Goal: Task Accomplishment & Management: Contribute content

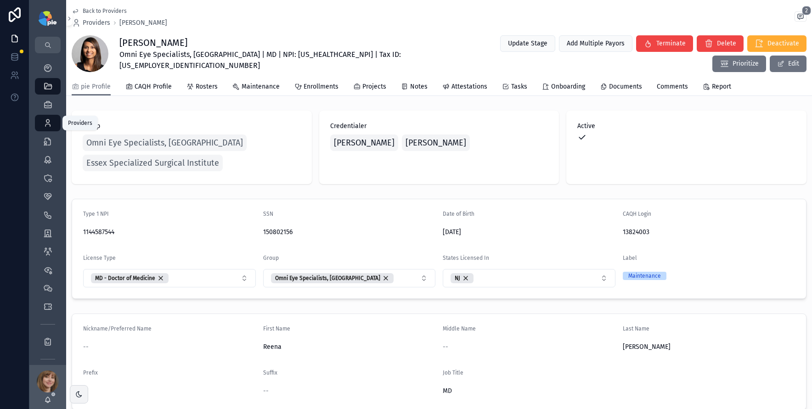
click at [44, 121] on icon "scrollable content" at bounding box center [47, 122] width 9 height 9
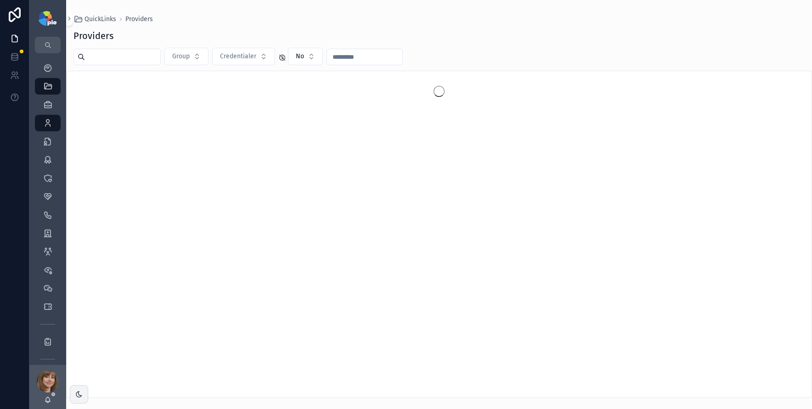
click at [124, 55] on input "scrollable content" at bounding box center [122, 56] width 75 height 13
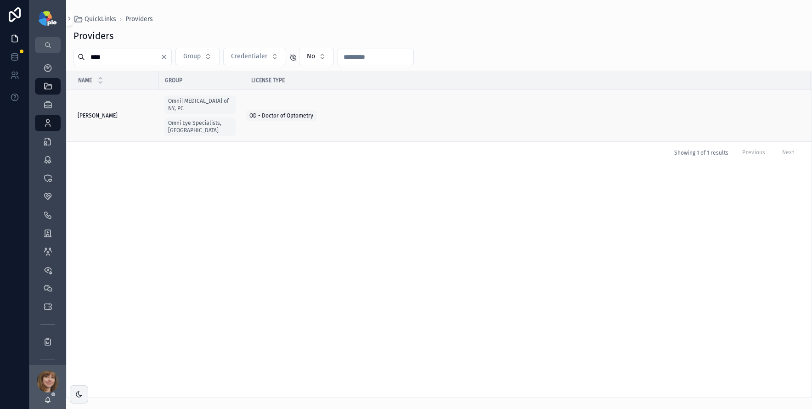
type input "****"
click at [117, 112] on span "[PERSON_NAME]" at bounding box center [98, 115] width 40 height 7
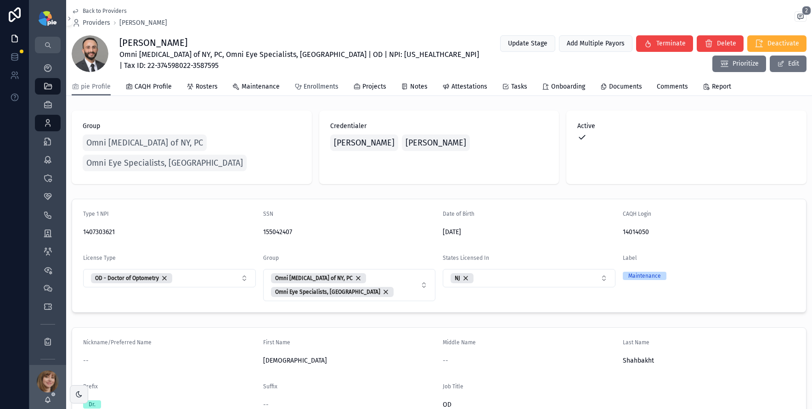
click at [304, 85] on span "Enrollments" at bounding box center [320, 86] width 35 height 9
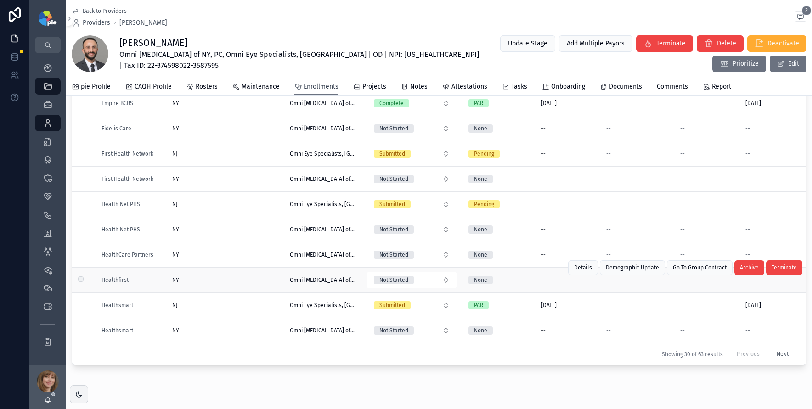
scroll to position [96, 0]
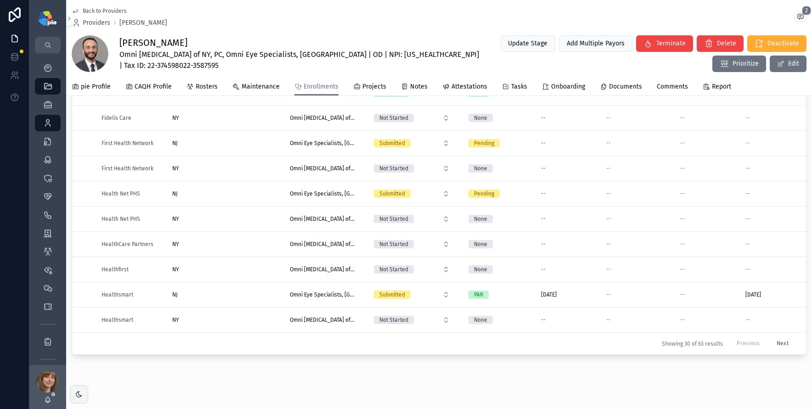
click at [770, 338] on button "Next" at bounding box center [782, 343] width 25 height 14
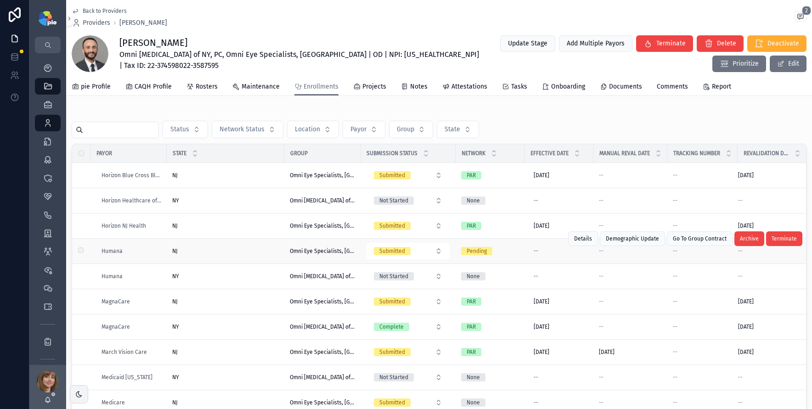
click at [203, 250] on div "NJ [GEOGRAPHIC_DATA]" at bounding box center [225, 250] width 106 height 7
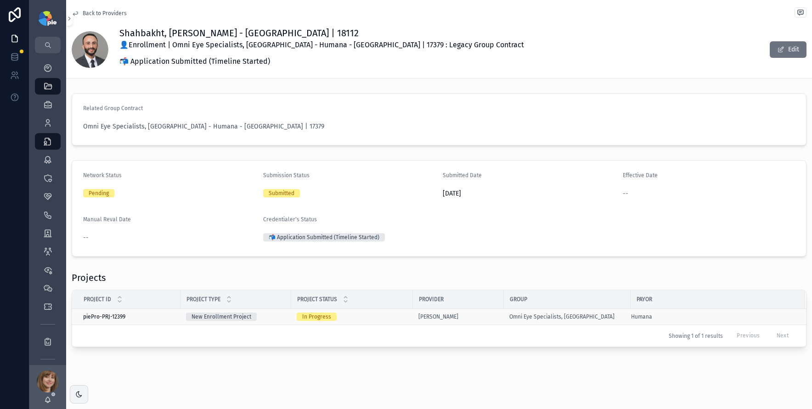
click at [351, 314] on div "In Progress" at bounding box center [352, 317] width 111 height 8
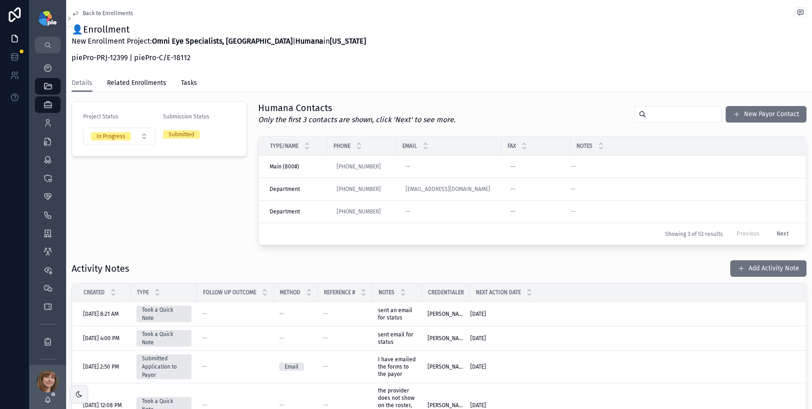
scroll to position [161, 0]
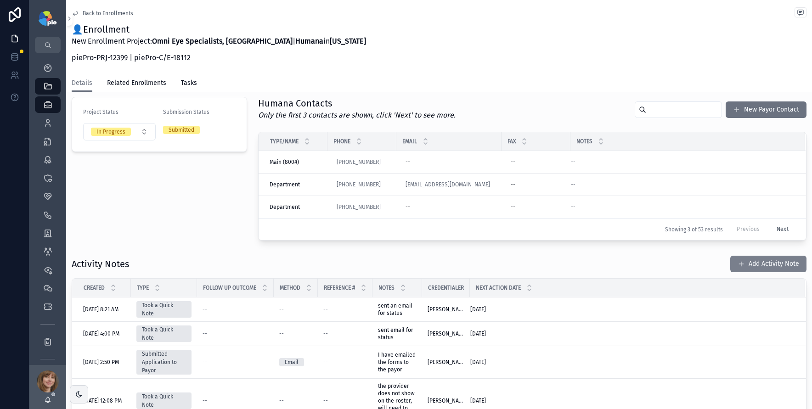
click at [754, 264] on button "Add Activity Note" at bounding box center [768, 264] width 76 height 17
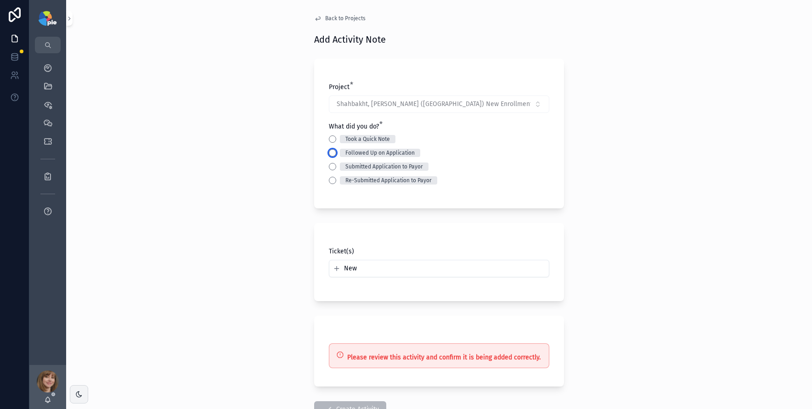
click at [329, 152] on button "Followed Up on Application" at bounding box center [332, 152] width 7 height 7
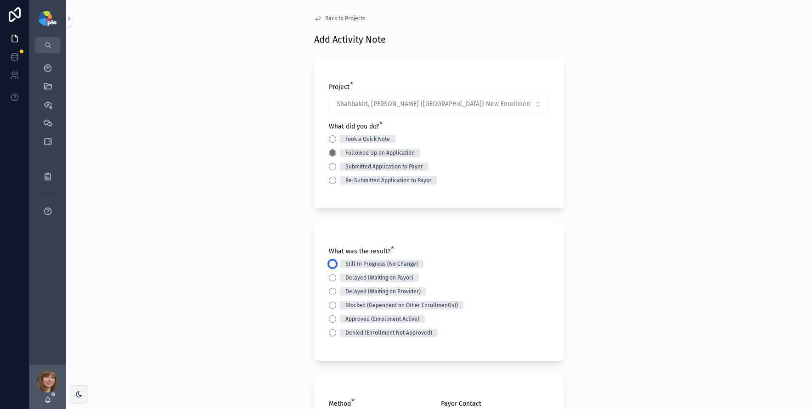
click at [329, 265] on button "Still In Progress (No Change)" at bounding box center [332, 263] width 7 height 7
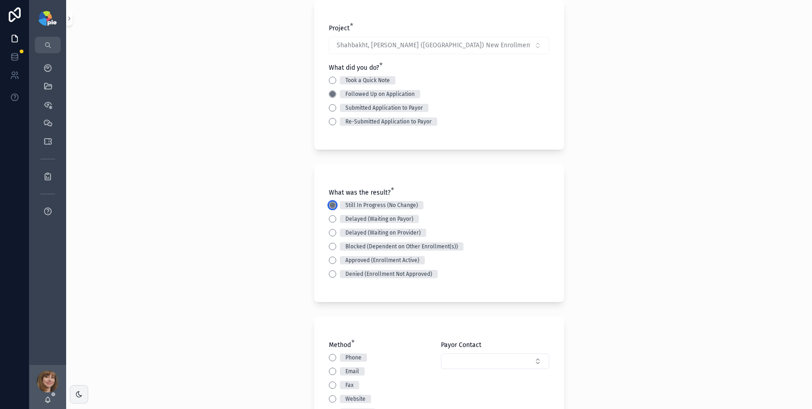
scroll to position [153, 0]
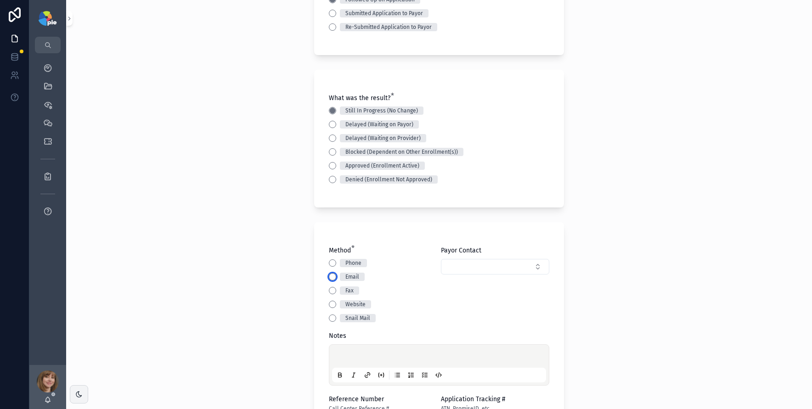
click at [329, 277] on button "Email" at bounding box center [332, 276] width 7 height 7
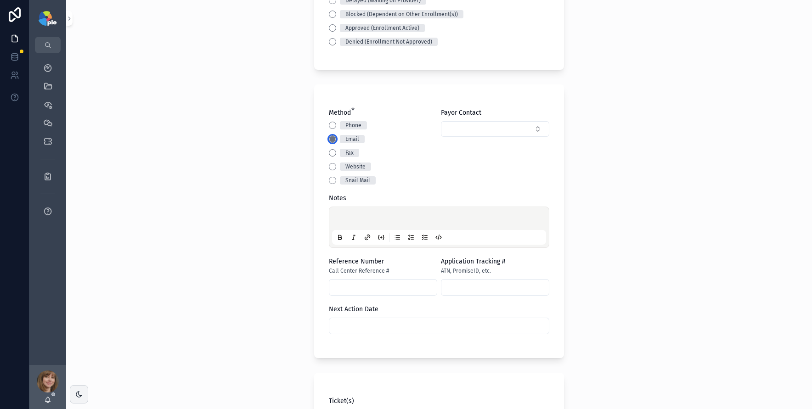
scroll to position [294, 0]
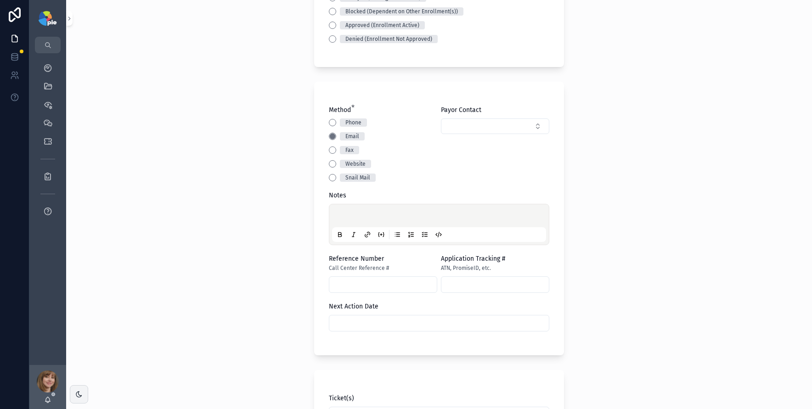
click at [351, 221] on p "scrollable content" at bounding box center [441, 217] width 214 height 9
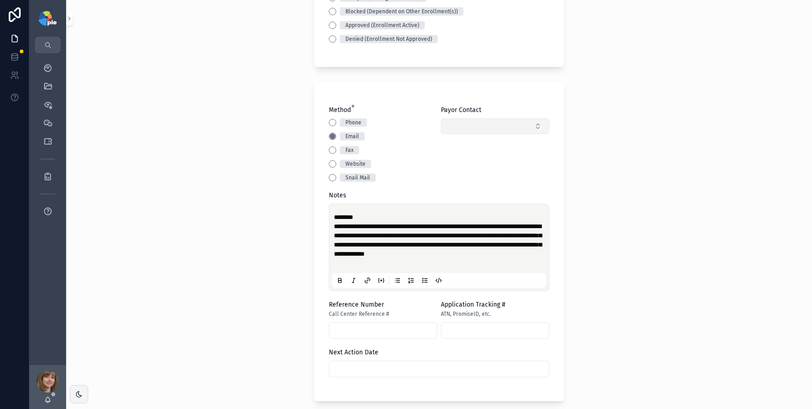
click at [472, 124] on button "Select Button" at bounding box center [495, 126] width 108 height 16
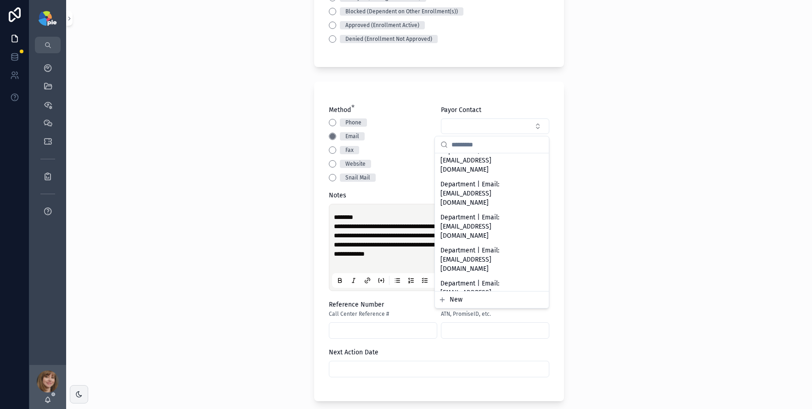
scroll to position [340, 0]
click at [470, 376] on span "Department | Email: [EMAIL_ADDRESS][DOMAIN_NAME]" at bounding box center [486, 390] width 92 height 28
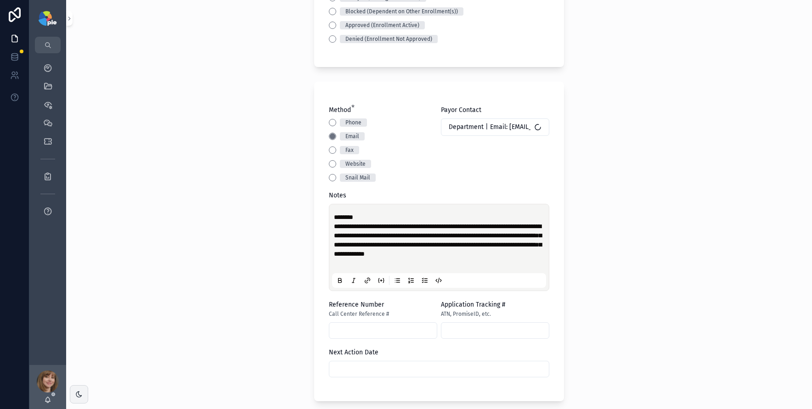
click at [247, 235] on div "**********" at bounding box center [438, 204] width 745 height 409
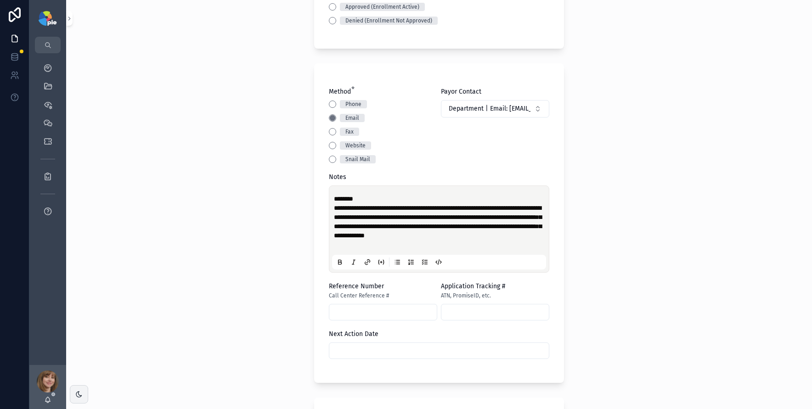
scroll to position [324, 0]
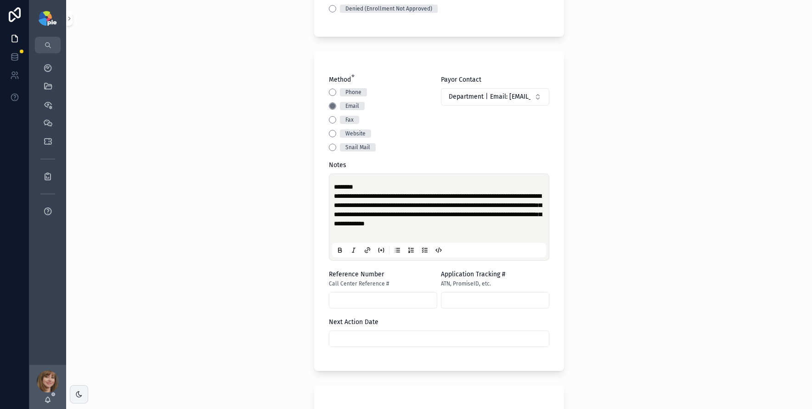
click at [375, 338] on input "scrollable content" at bounding box center [438, 338] width 219 height 13
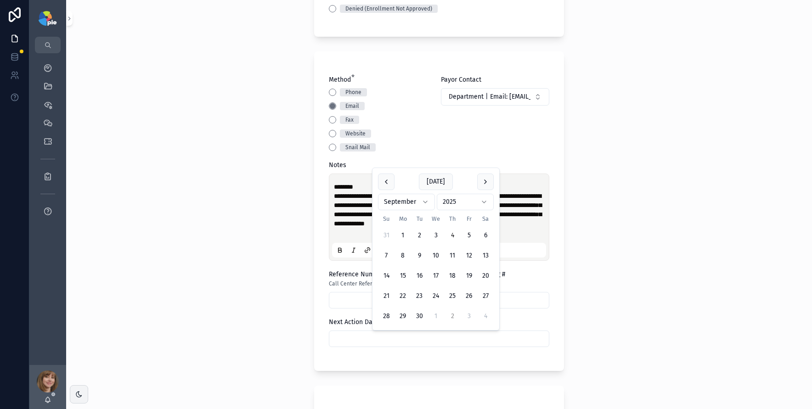
click at [454, 315] on button "2" at bounding box center [452, 316] width 17 height 17
type input "*********"
click at [201, 296] on div "**********" at bounding box center [438, 204] width 745 height 409
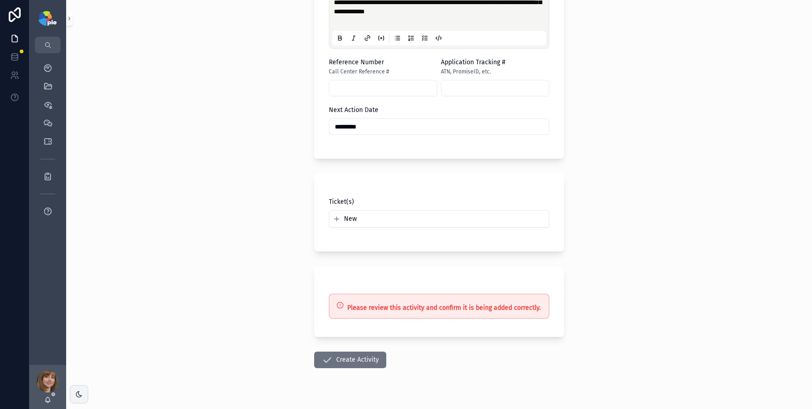
scroll to position [554, 0]
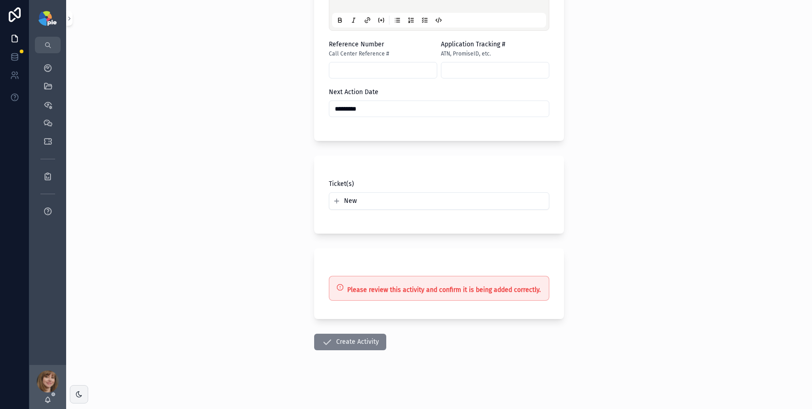
click at [363, 344] on button "Create Activity" at bounding box center [350, 342] width 72 height 17
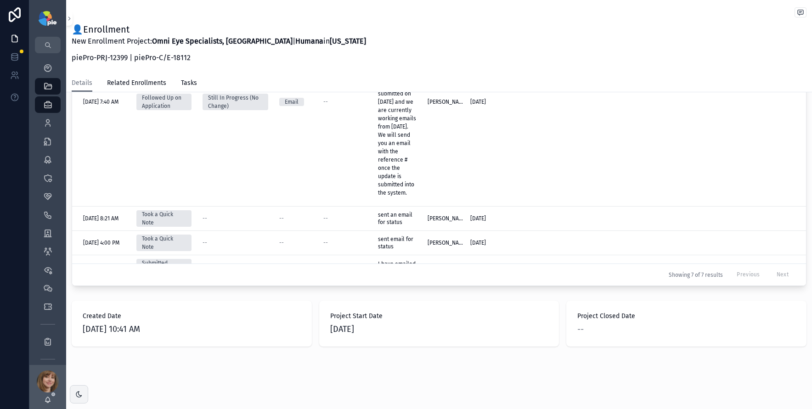
scroll to position [461, 0]
click at [45, 66] on icon "scrollable content" at bounding box center [47, 67] width 9 height 9
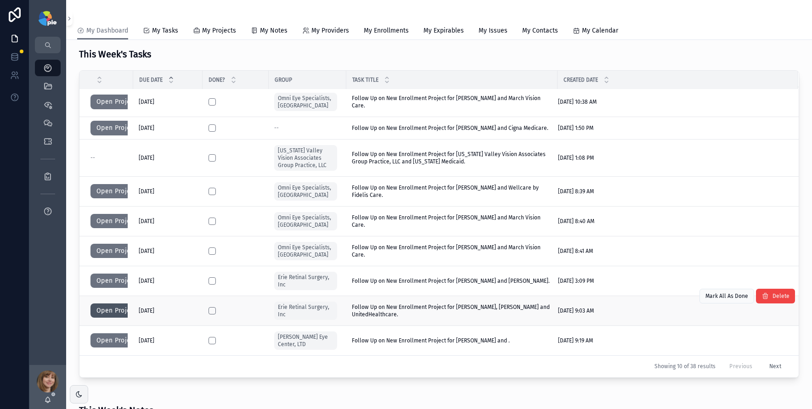
scroll to position [220, 0]
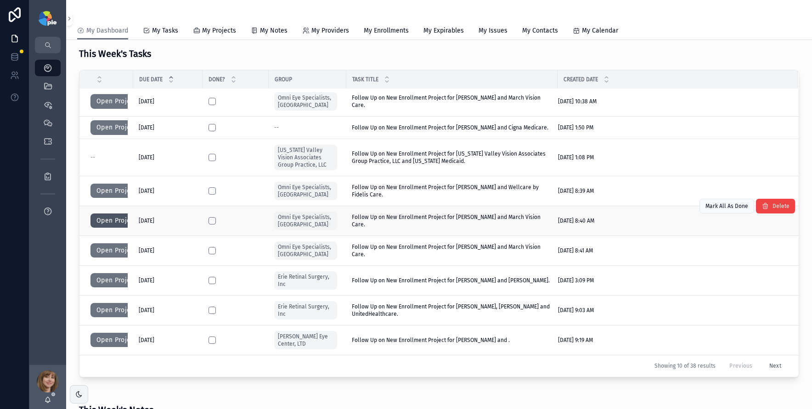
click at [111, 221] on button "Open Project" at bounding box center [116, 220] width 52 height 15
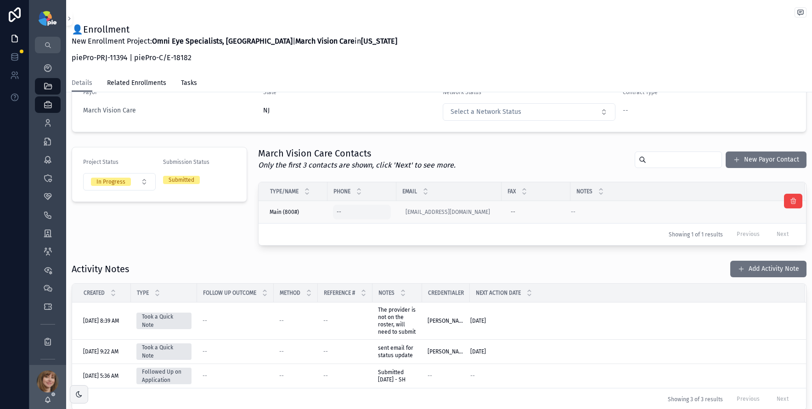
scroll to position [109, 0]
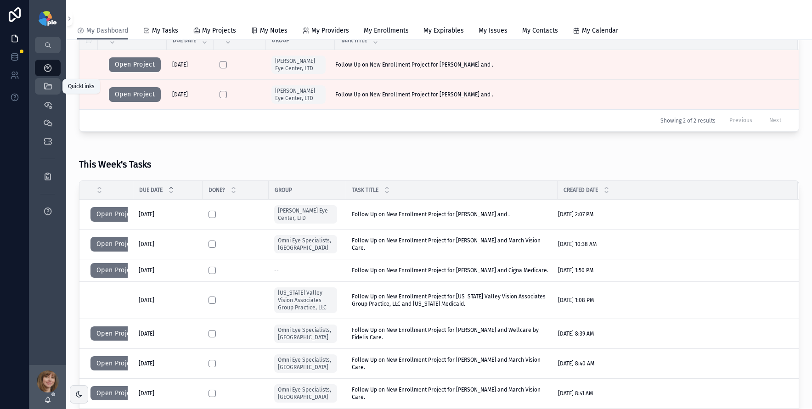
click at [45, 90] on icon "scrollable content" at bounding box center [47, 86] width 9 height 9
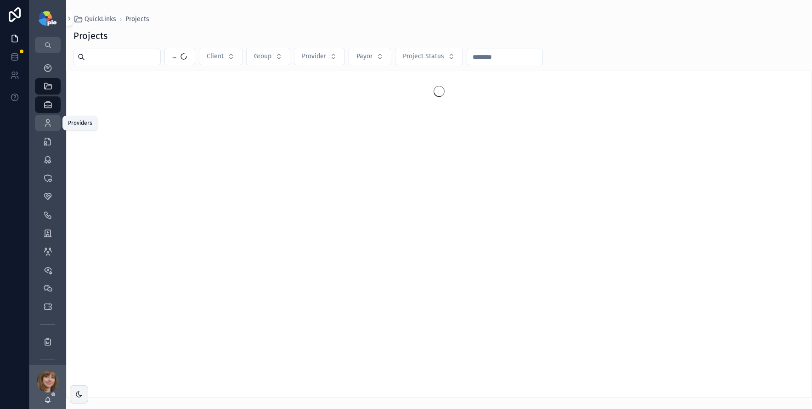
click at [52, 124] on div "Providers 295" at bounding box center [47, 123] width 15 height 15
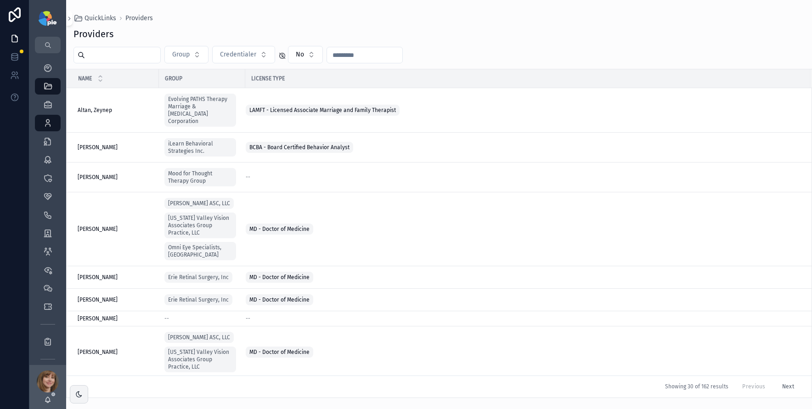
click at [103, 56] on input "scrollable content" at bounding box center [122, 55] width 75 height 13
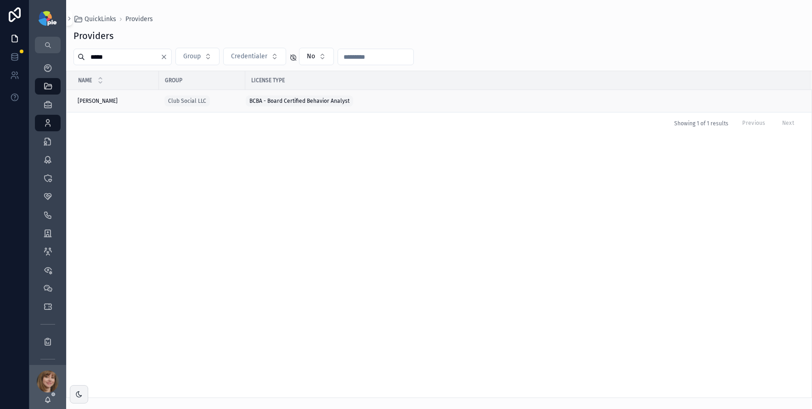
type input "*****"
click at [119, 101] on div "[PERSON_NAME] [PERSON_NAME]" at bounding box center [116, 100] width 76 height 7
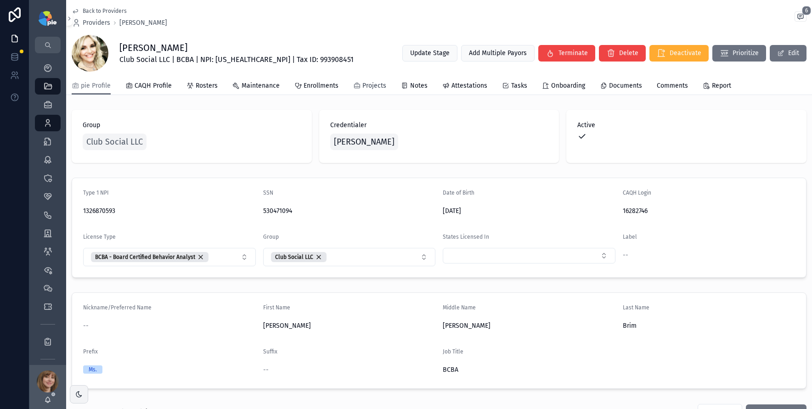
click at [362, 85] on span "Projects" at bounding box center [374, 85] width 24 height 9
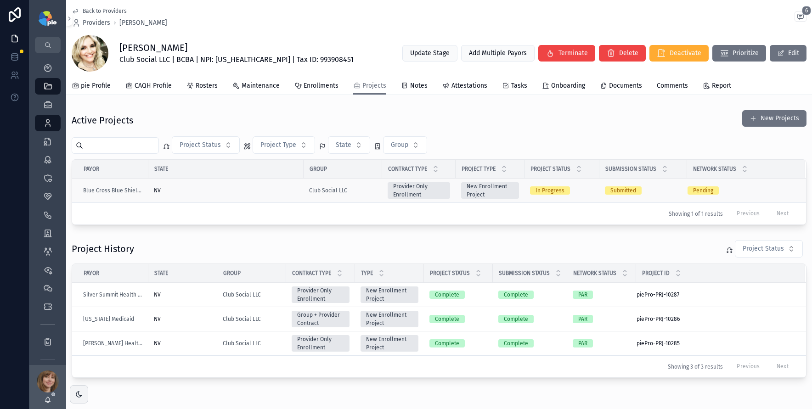
click at [362, 189] on div "Club Social LLC" at bounding box center [342, 190] width 67 height 7
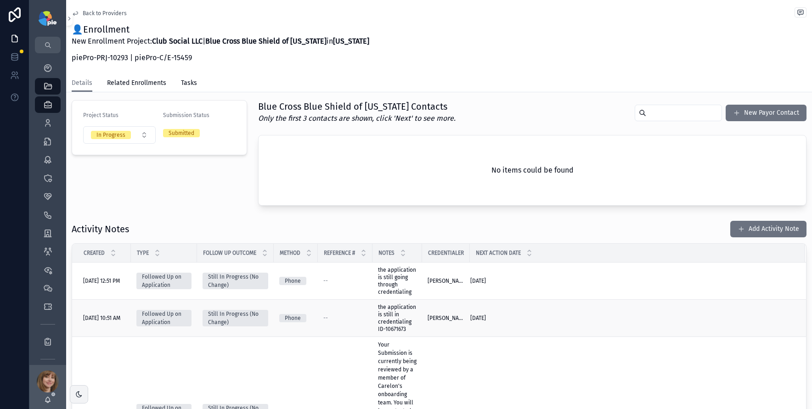
scroll to position [89, 0]
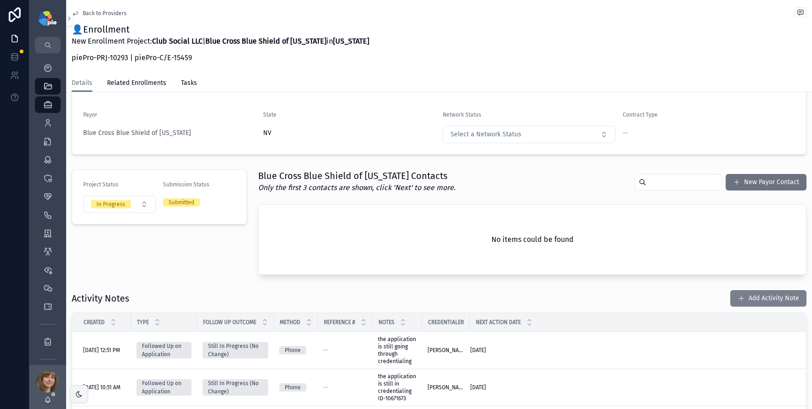
click at [762, 297] on button "Add Activity Note" at bounding box center [768, 298] width 76 height 17
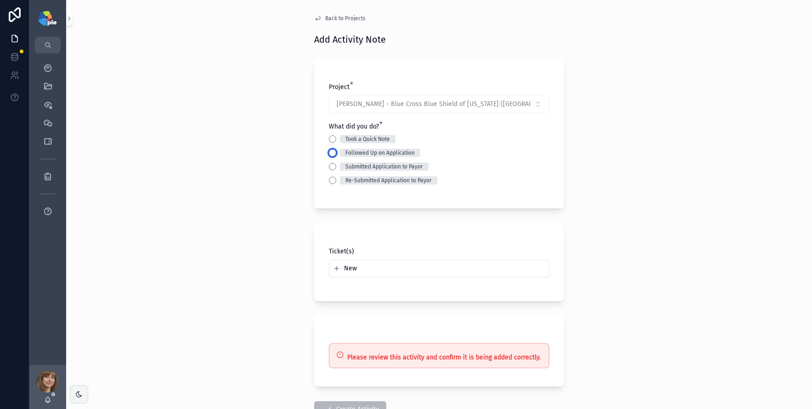
click at [331, 151] on button "Followed Up on Application" at bounding box center [332, 152] width 7 height 7
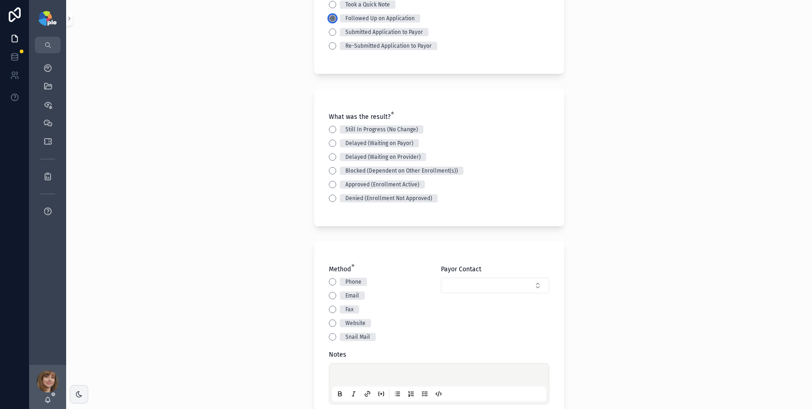
scroll to position [146, 0]
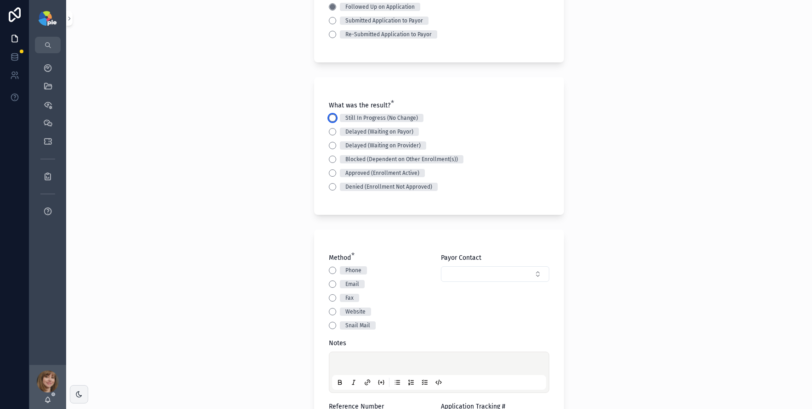
click at [329, 117] on button "Still In Progress (No Change)" at bounding box center [332, 117] width 7 height 7
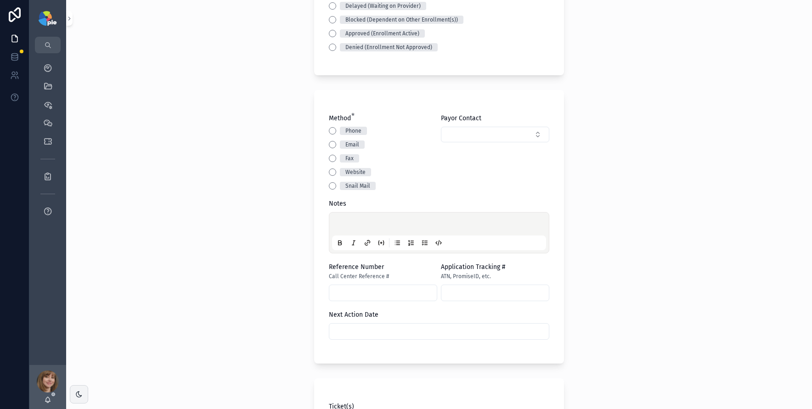
scroll to position [293, 0]
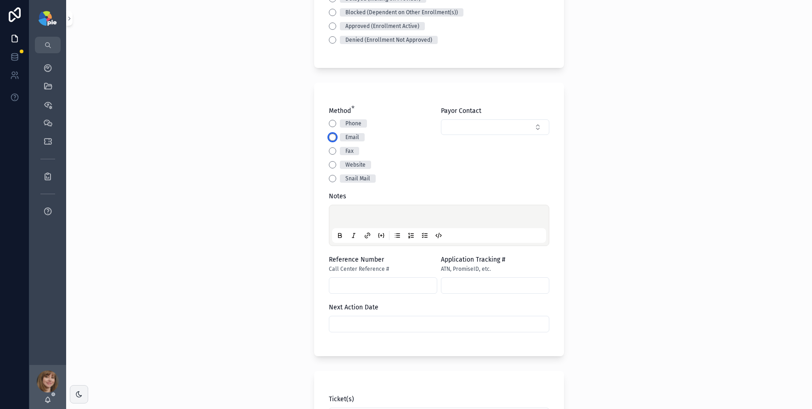
click at [329, 137] on button "Email" at bounding box center [332, 137] width 7 height 7
click at [349, 210] on div "scrollable content" at bounding box center [439, 225] width 214 height 35
click at [343, 219] on p "scrollable content" at bounding box center [441, 217] width 214 height 9
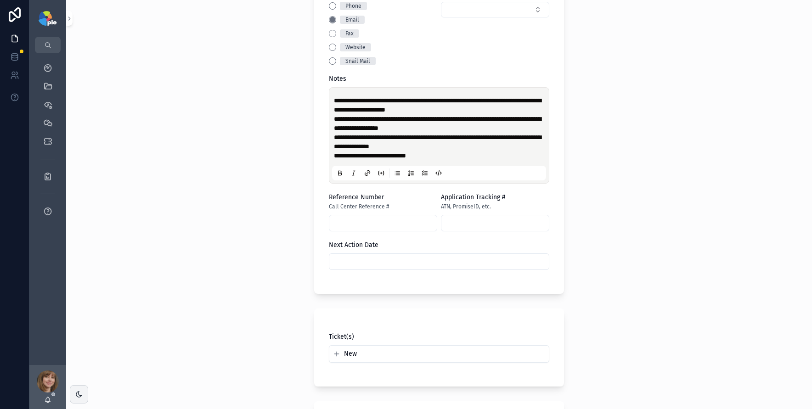
scroll to position [455, 0]
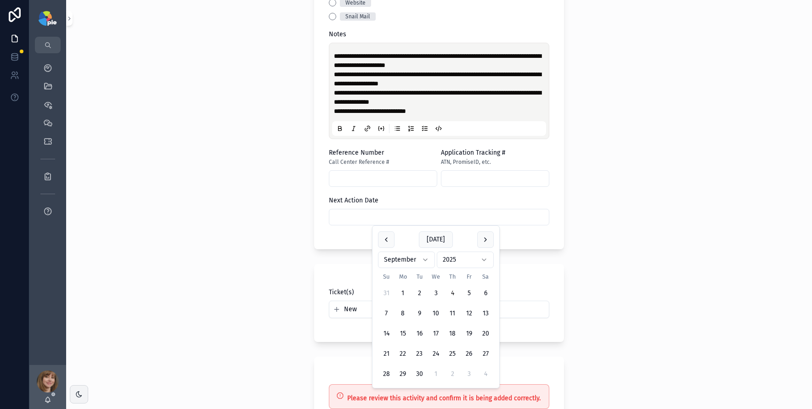
click at [358, 222] on input "scrollable content" at bounding box center [438, 217] width 219 height 13
click at [420, 330] on button "16" at bounding box center [419, 333] width 17 height 17
type input "*********"
click at [178, 284] on div "**********" at bounding box center [438, 204] width 745 height 409
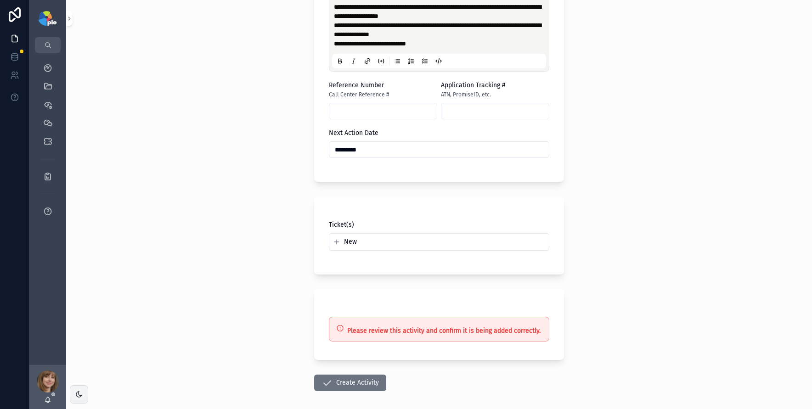
scroll to position [563, 0]
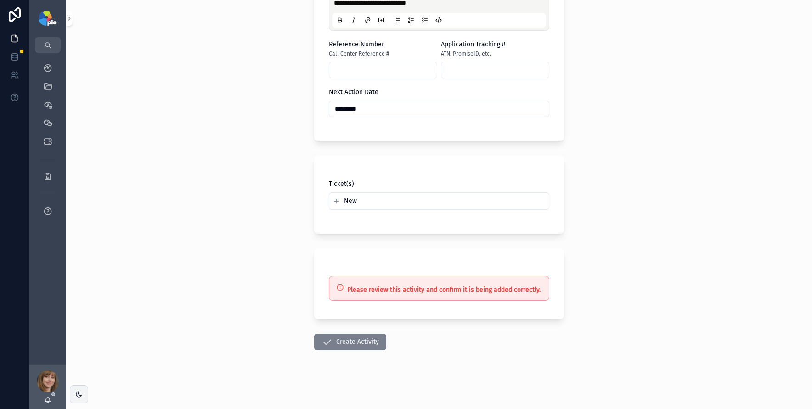
click at [366, 345] on button "Create Activity" at bounding box center [350, 342] width 72 height 17
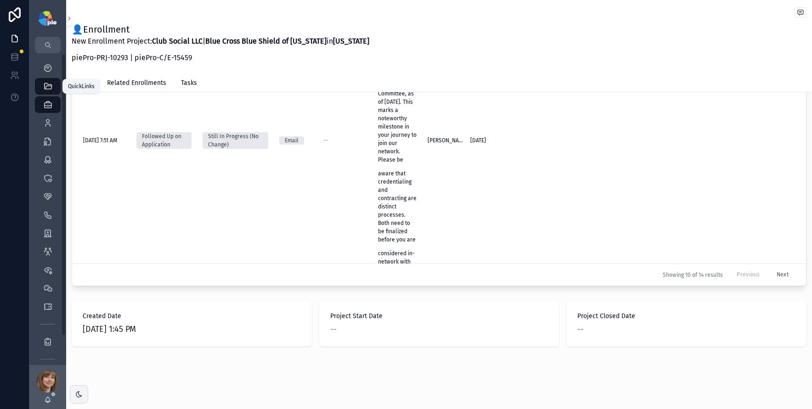
click at [46, 85] on icon "scrollable content" at bounding box center [47, 86] width 9 height 9
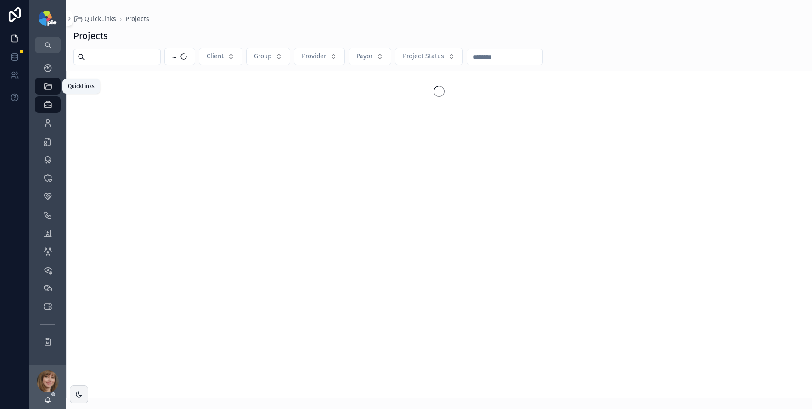
click at [46, 85] on icon "scrollable content" at bounding box center [47, 86] width 9 height 9
click at [48, 83] on icon "scrollable content" at bounding box center [47, 86] width 9 height 9
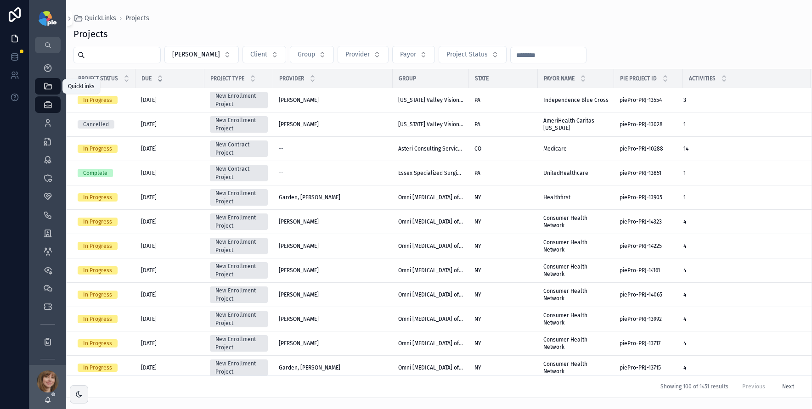
click at [45, 84] on icon "scrollable content" at bounding box center [47, 86] width 9 height 9
click at [48, 71] on icon "scrollable content" at bounding box center [47, 67] width 9 height 9
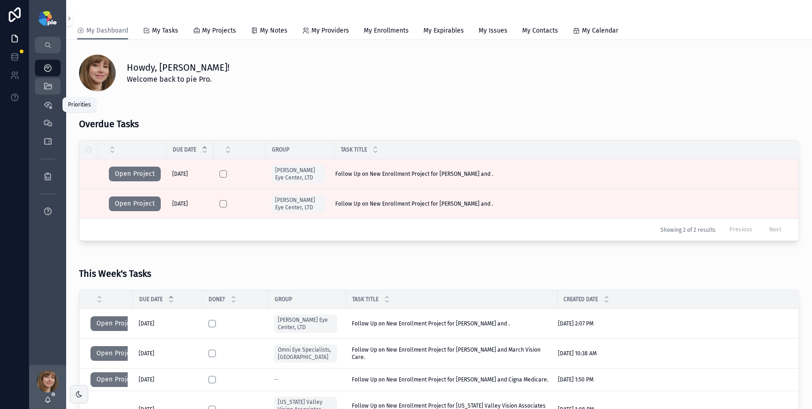
click at [51, 89] on icon "scrollable content" at bounding box center [47, 86] width 9 height 9
click at [52, 83] on icon "scrollable content" at bounding box center [47, 86] width 9 height 9
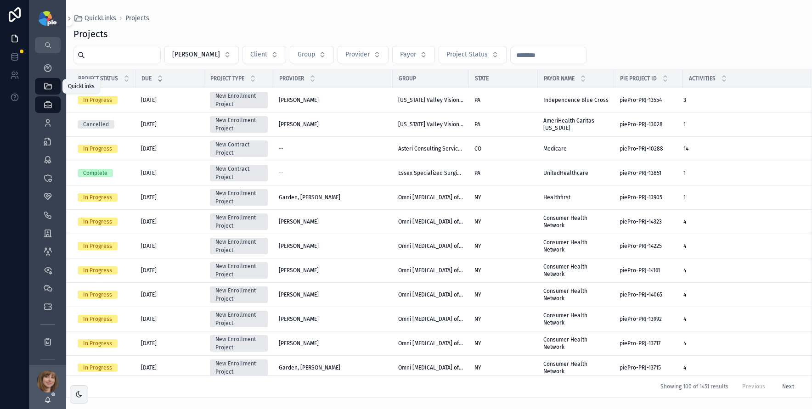
click at [51, 83] on icon "scrollable content" at bounding box center [47, 86] width 9 height 9
click at [50, 73] on div "My Dashboard" at bounding box center [47, 68] width 15 height 15
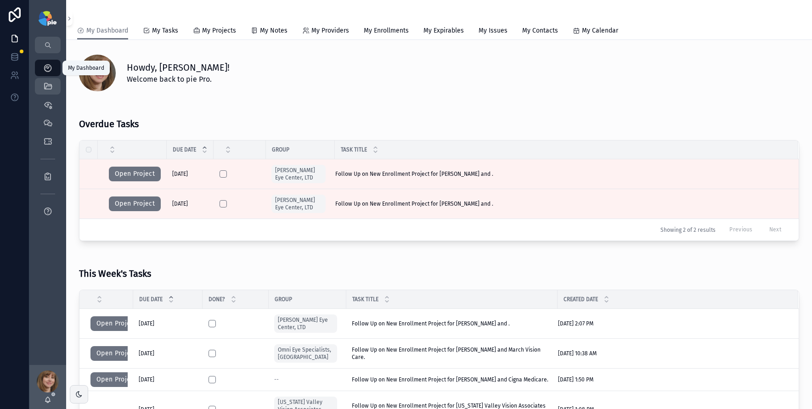
click at [50, 85] on icon "scrollable content" at bounding box center [47, 86] width 9 height 9
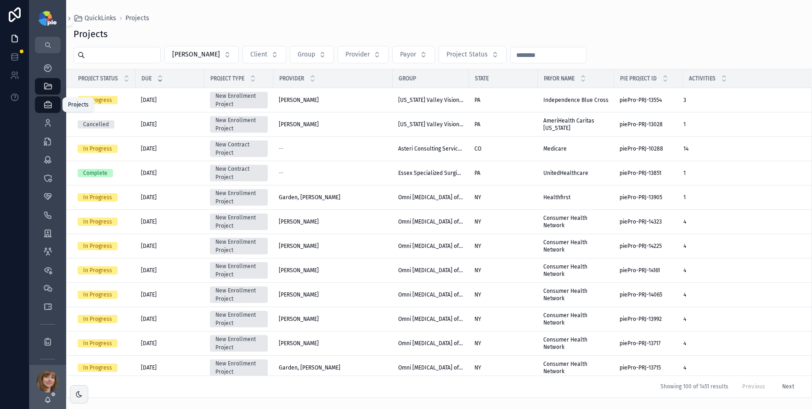
click at [48, 106] on icon "scrollable content" at bounding box center [47, 104] width 9 height 9
click at [50, 84] on icon "scrollable content" at bounding box center [47, 86] width 9 height 9
click at [51, 62] on div "My Dashboard" at bounding box center [47, 68] width 15 height 15
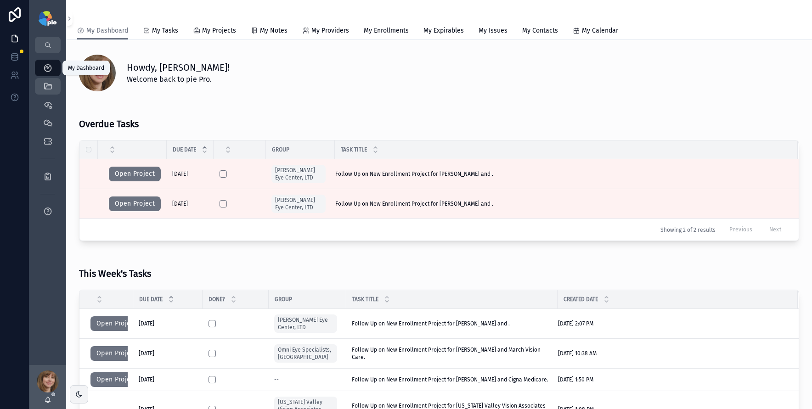
click at [47, 89] on icon "scrollable content" at bounding box center [47, 86] width 9 height 9
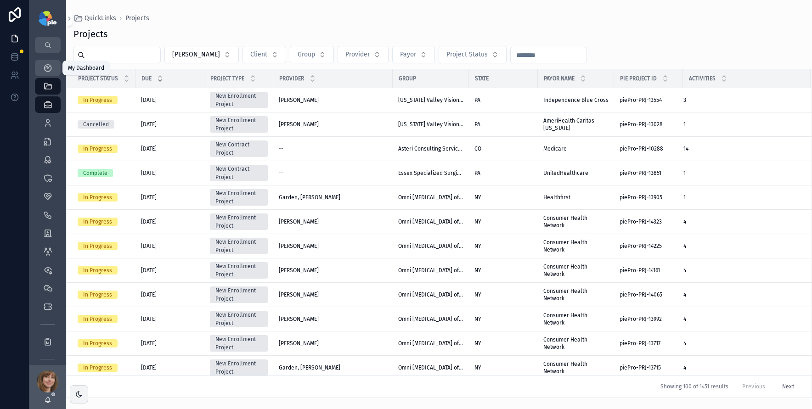
click at [52, 61] on div "My Dashboard" at bounding box center [47, 68] width 15 height 15
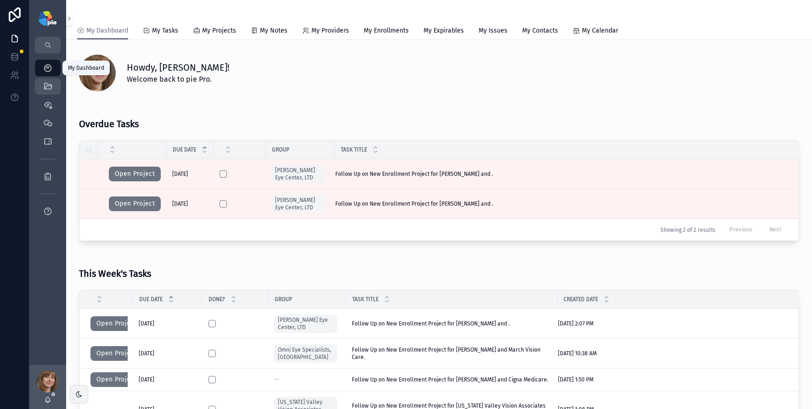
click at [47, 85] on icon "scrollable content" at bounding box center [47, 86] width 9 height 9
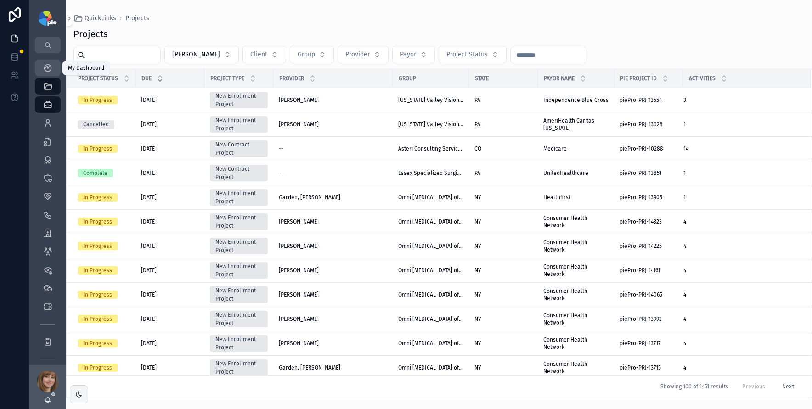
click at [50, 65] on icon "scrollable content" at bounding box center [47, 67] width 9 height 9
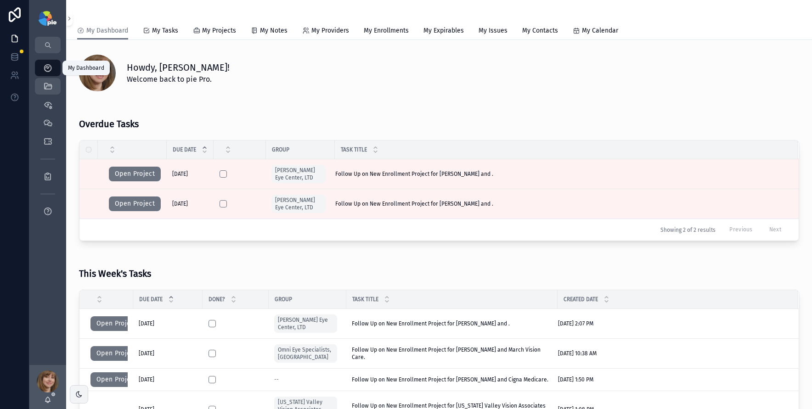
click at [50, 88] on icon "scrollable content" at bounding box center [47, 86] width 9 height 9
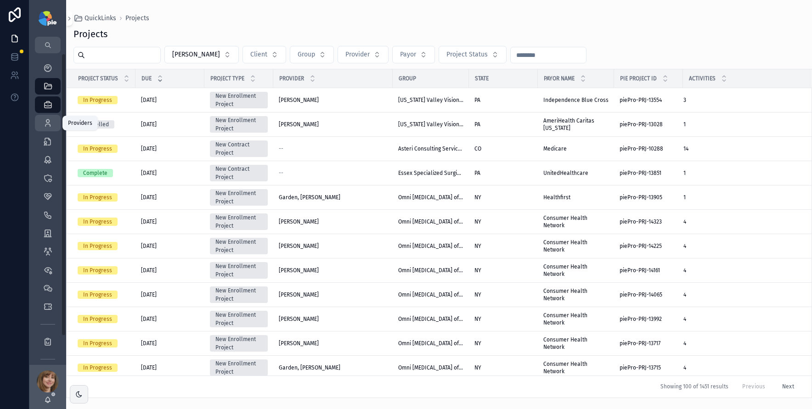
click at [42, 122] on div "Providers 295" at bounding box center [47, 123] width 15 height 15
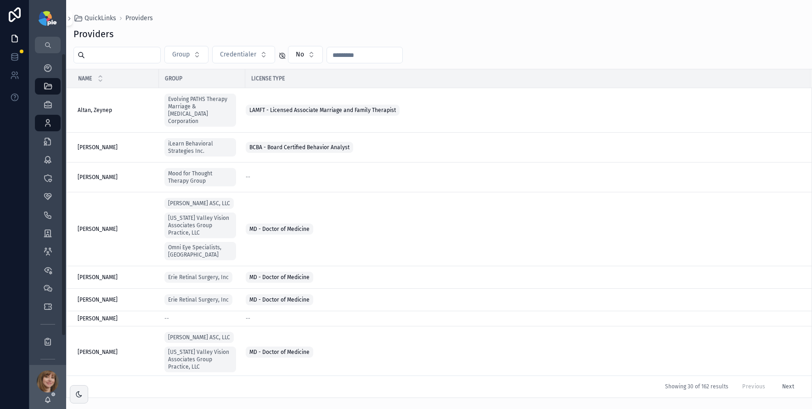
click at [119, 54] on input "scrollable content" at bounding box center [122, 55] width 75 height 13
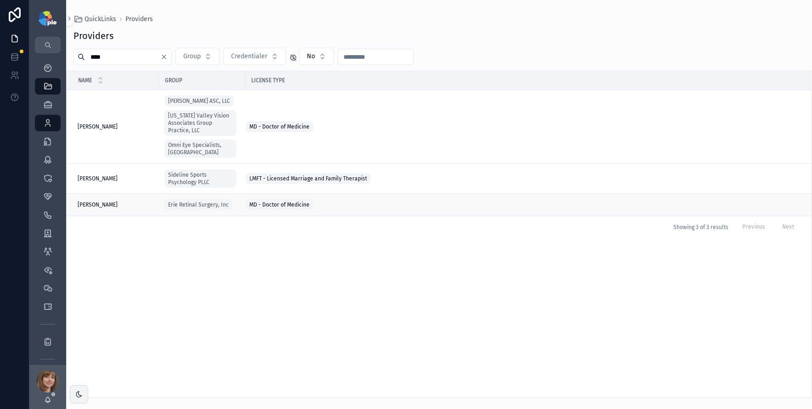
type input "****"
click at [109, 201] on div "[PERSON_NAME] [PERSON_NAME]" at bounding box center [116, 204] width 76 height 7
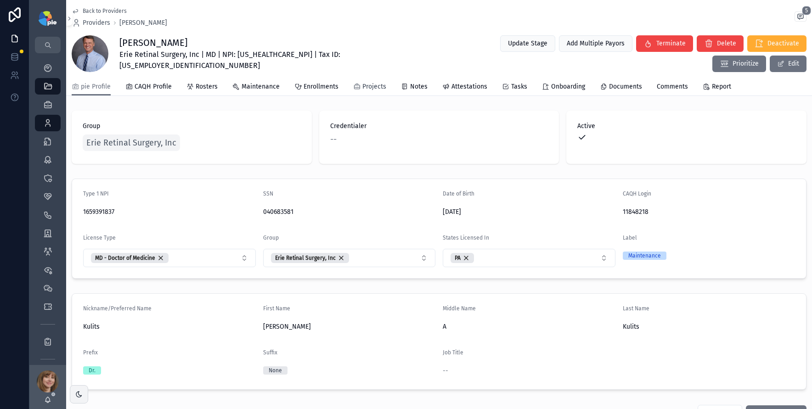
click at [362, 85] on span "Projects" at bounding box center [374, 86] width 24 height 9
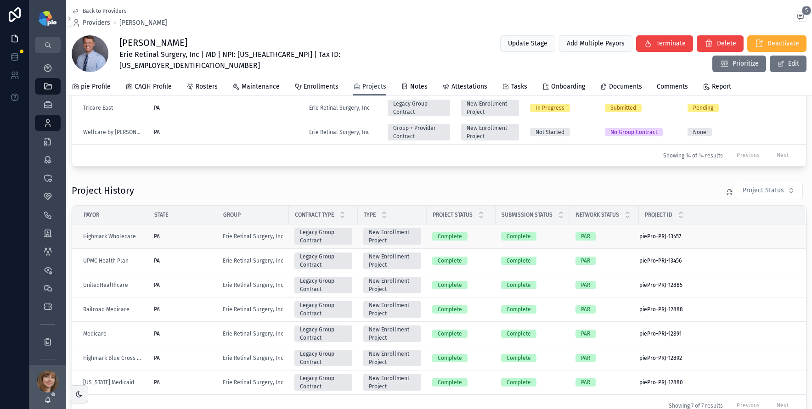
scroll to position [370, 0]
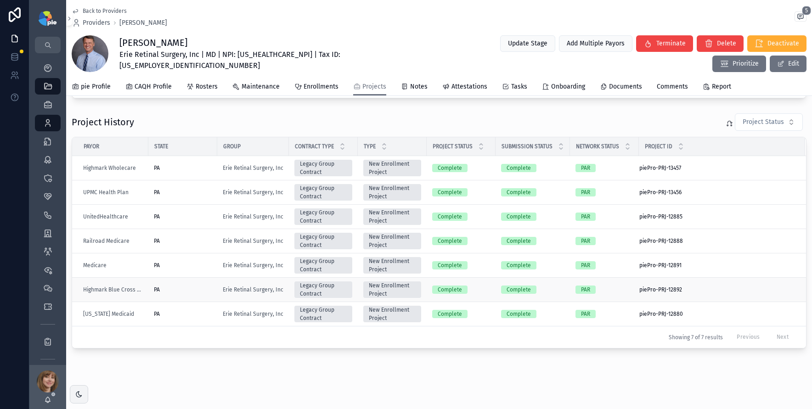
click at [195, 292] on div "PA" at bounding box center [183, 289] width 58 height 7
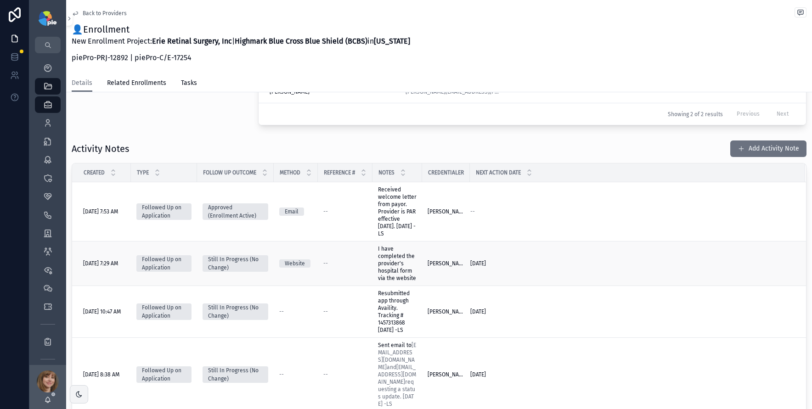
scroll to position [292, 0]
click at [773, 148] on button "Add Activity Note" at bounding box center [768, 148] width 76 height 17
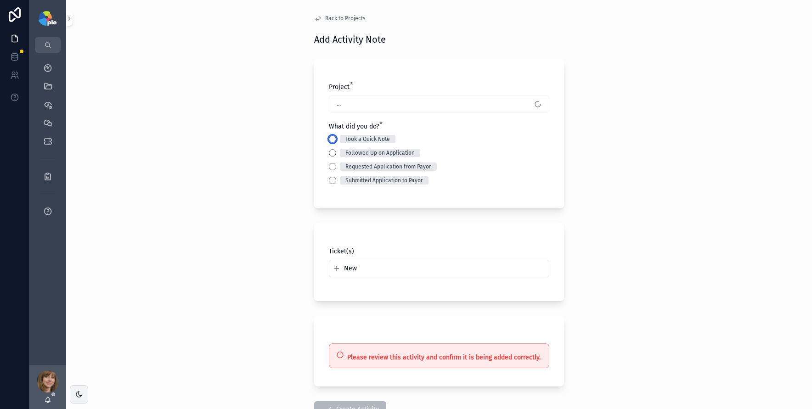
click at [330, 139] on button "Took a Quick Note" at bounding box center [332, 138] width 7 height 7
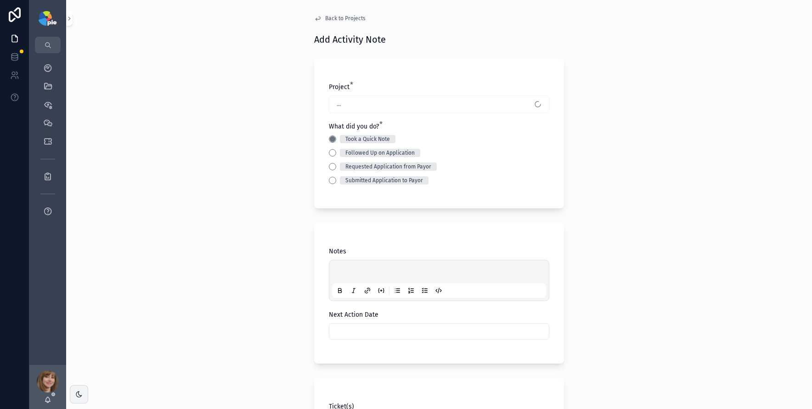
click at [341, 264] on div "scrollable content" at bounding box center [439, 280] width 214 height 35
click at [342, 270] on p "scrollable content" at bounding box center [441, 273] width 214 height 9
click at [344, 269] on p "scrollable content" at bounding box center [441, 273] width 214 height 9
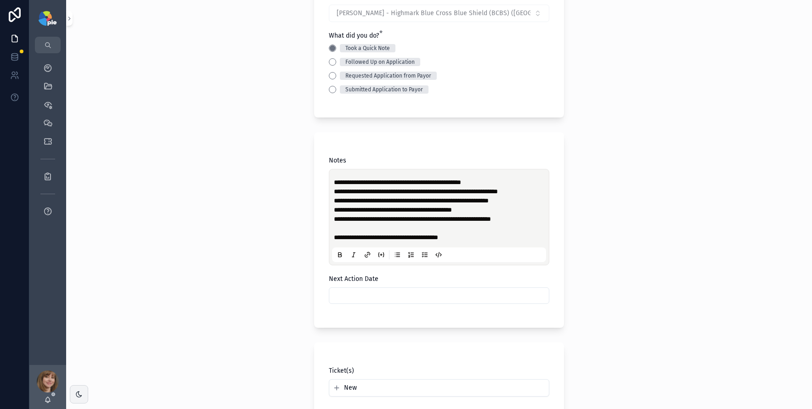
scroll to position [119, 0]
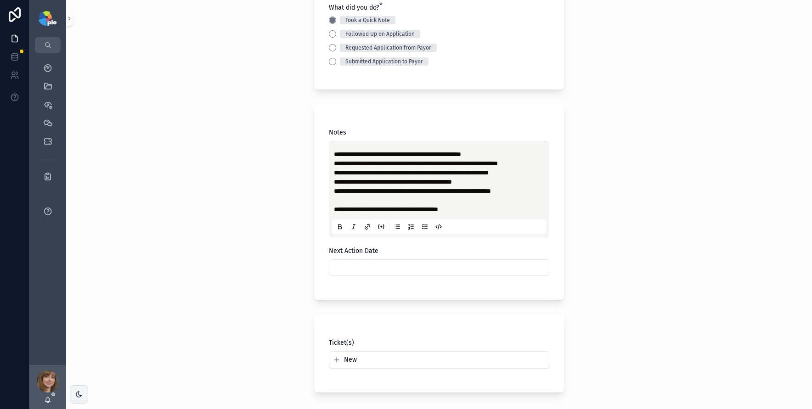
click at [354, 274] on input "scrollable content" at bounding box center [438, 267] width 219 height 13
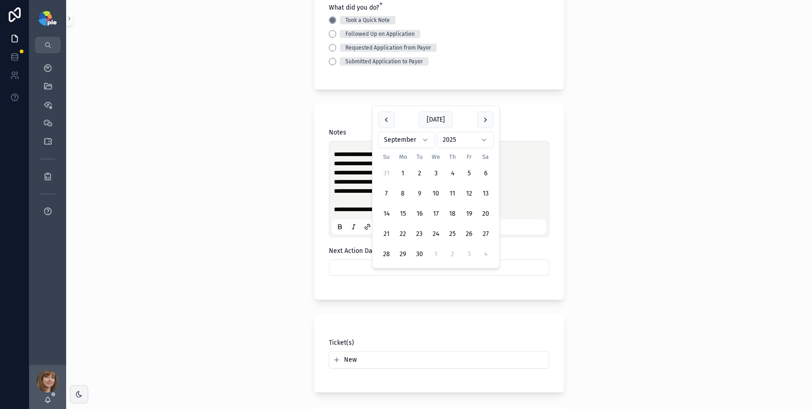
click at [418, 191] on button "9" at bounding box center [419, 193] width 17 height 17
type input "********"
click at [232, 219] on div "**********" at bounding box center [438, 85] width 745 height 409
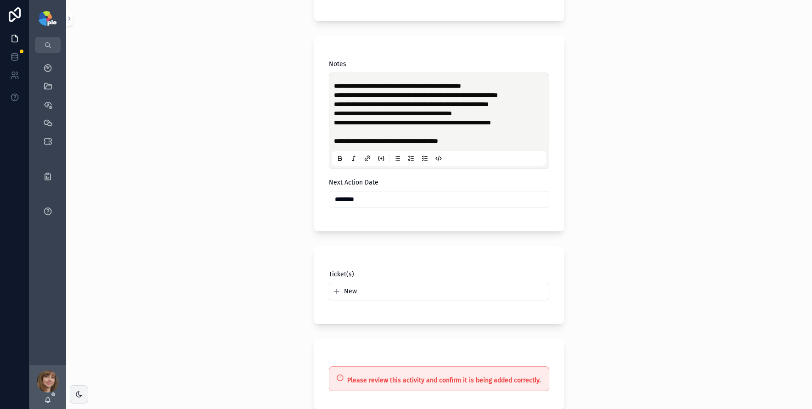
scroll to position [287, 0]
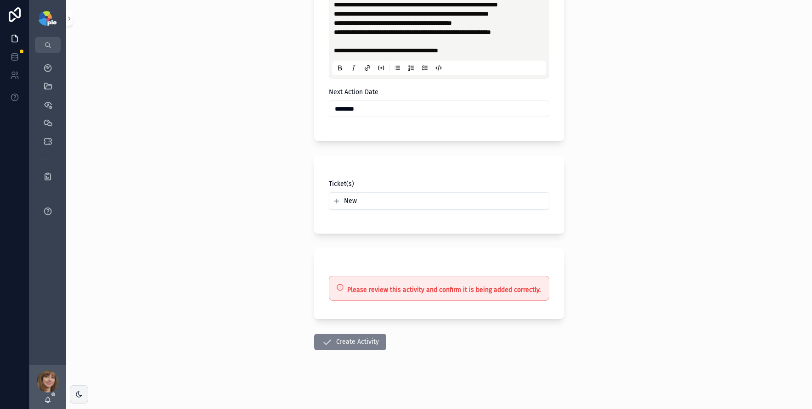
click at [355, 344] on button "Create Activity" at bounding box center [350, 342] width 72 height 17
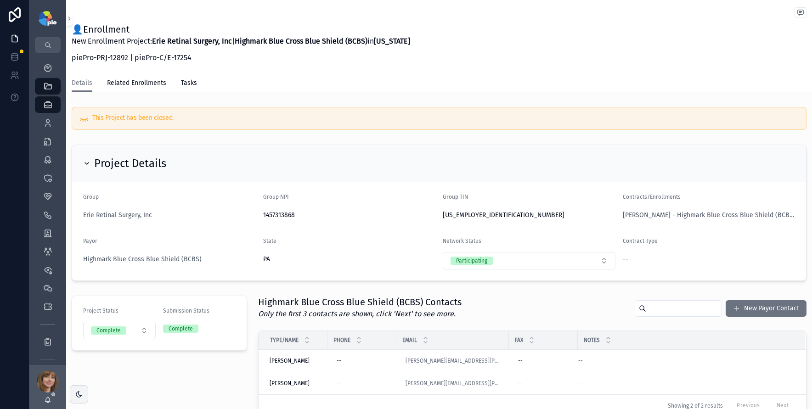
click at [459, 146] on div "Project Details" at bounding box center [439, 163] width 734 height 37
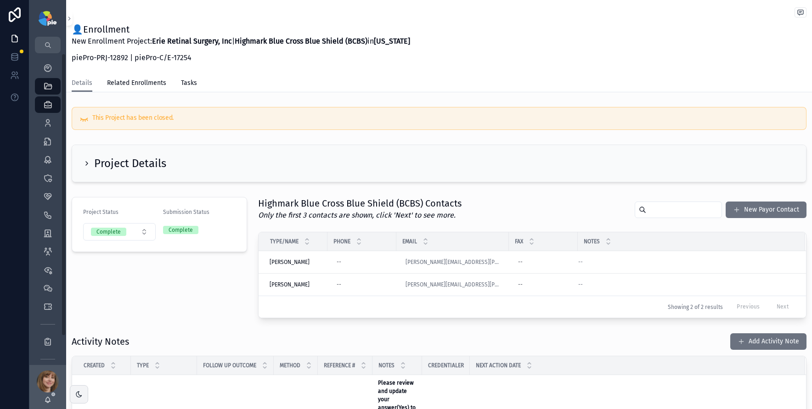
click at [48, 131] on div "Providers 295" at bounding box center [47, 123] width 37 height 18
click at [49, 125] on icon "scrollable content" at bounding box center [47, 122] width 9 height 9
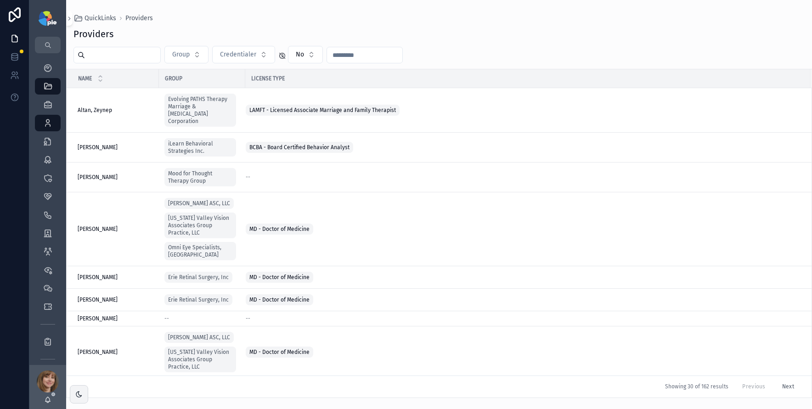
click at [120, 56] on input "scrollable content" at bounding box center [122, 55] width 75 height 13
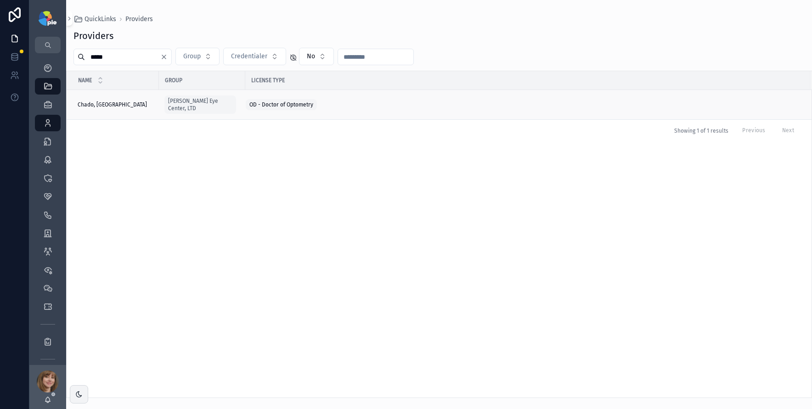
type input "*****"
click at [116, 102] on div "[PERSON_NAME], [PERSON_NAME], [GEOGRAPHIC_DATA]" at bounding box center [116, 104] width 76 height 7
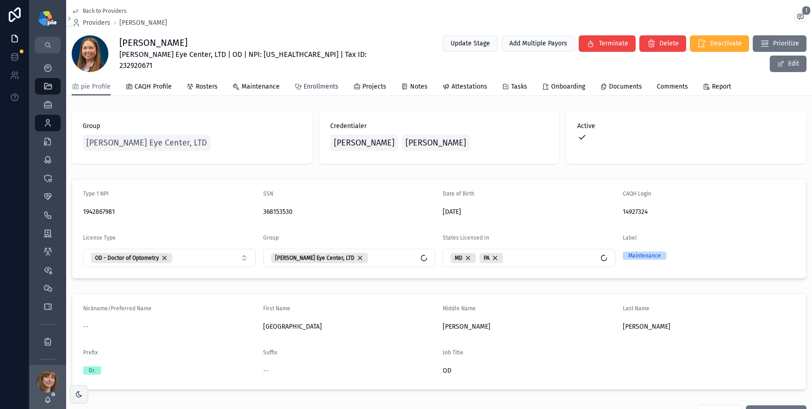
click at [327, 85] on span "Enrollments" at bounding box center [320, 86] width 35 height 9
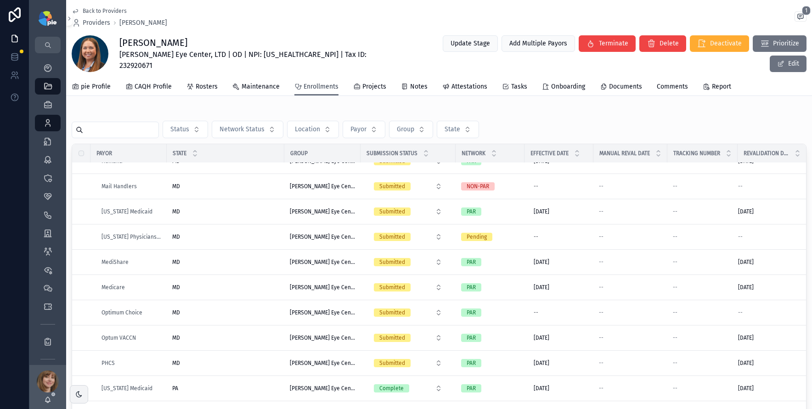
scroll to position [437, 0]
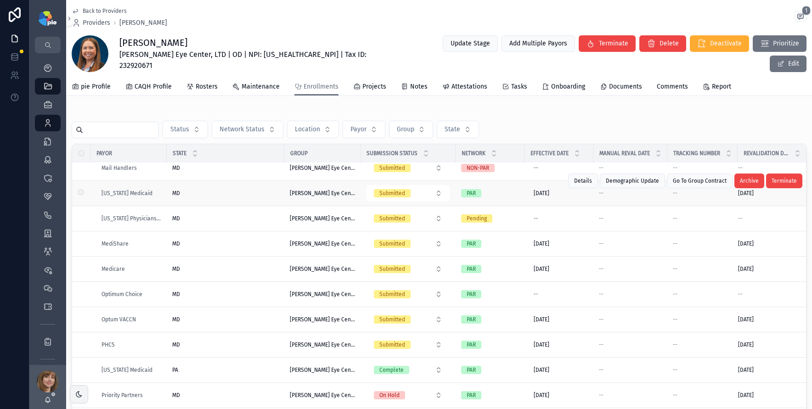
click at [251, 191] on div "MD MD" at bounding box center [225, 193] width 106 height 7
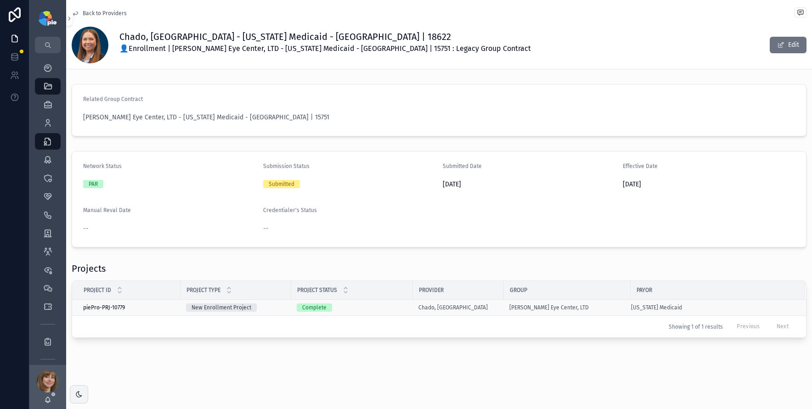
click at [384, 304] on div "Complete" at bounding box center [352, 307] width 111 height 8
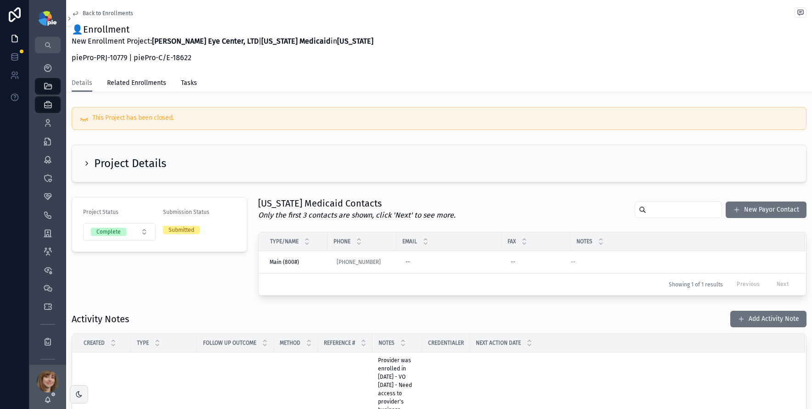
click at [88, 163] on icon "scrollable content" at bounding box center [86, 163] width 7 height 7
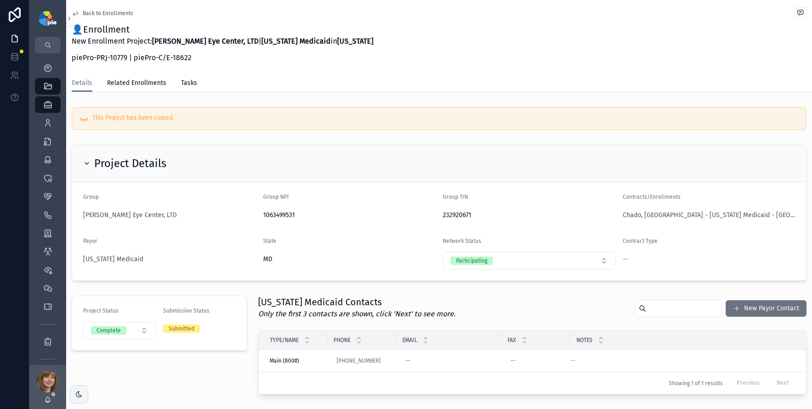
click at [88, 163] on icon "scrollable content" at bounding box center [87, 164] width 4 height 2
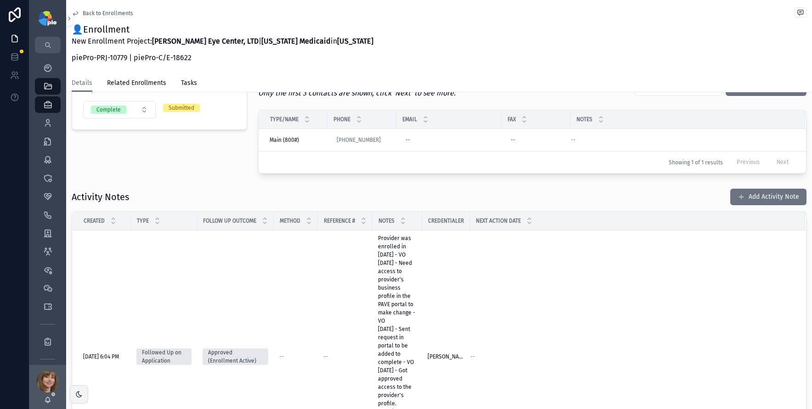
scroll to position [122, 0]
click at [746, 197] on button "Add Activity Note" at bounding box center [768, 197] width 76 height 17
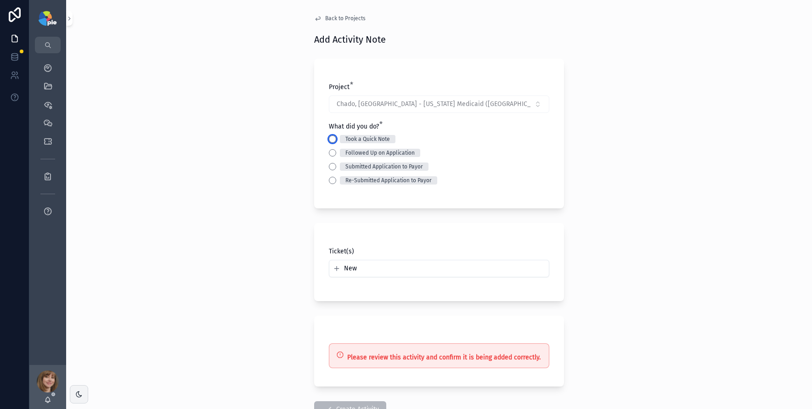
click at [330, 138] on button "Took a Quick Note" at bounding box center [332, 138] width 7 height 7
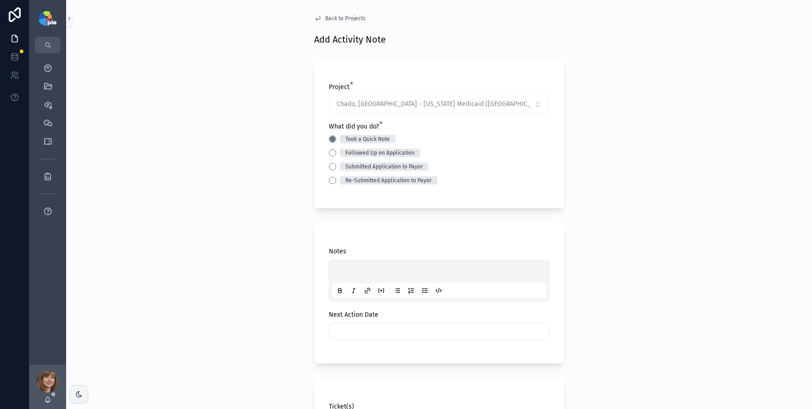
click at [337, 269] on p "scrollable content" at bounding box center [441, 273] width 214 height 9
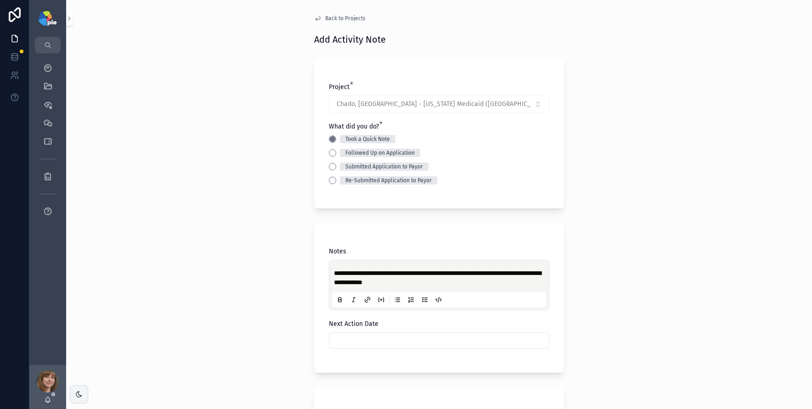
click at [348, 342] on input "scrollable content" at bounding box center [438, 340] width 219 height 13
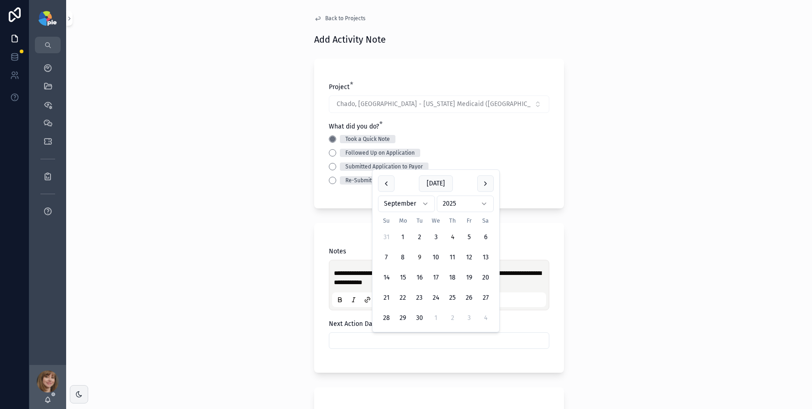
click at [422, 253] on button "9" at bounding box center [419, 257] width 17 height 17
type input "********"
click at [224, 254] on div "**********" at bounding box center [438, 204] width 745 height 409
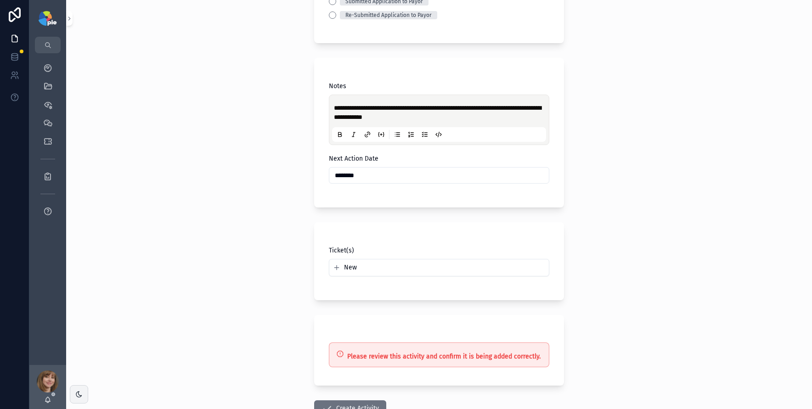
scroll to position [232, 0]
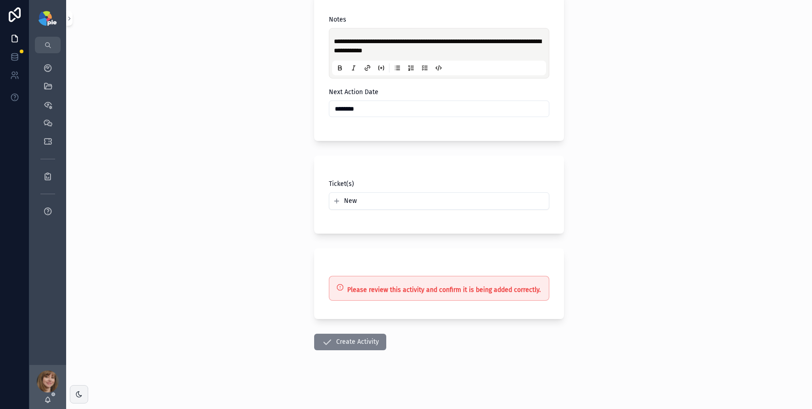
click at [342, 341] on button "Create Activity" at bounding box center [350, 342] width 72 height 17
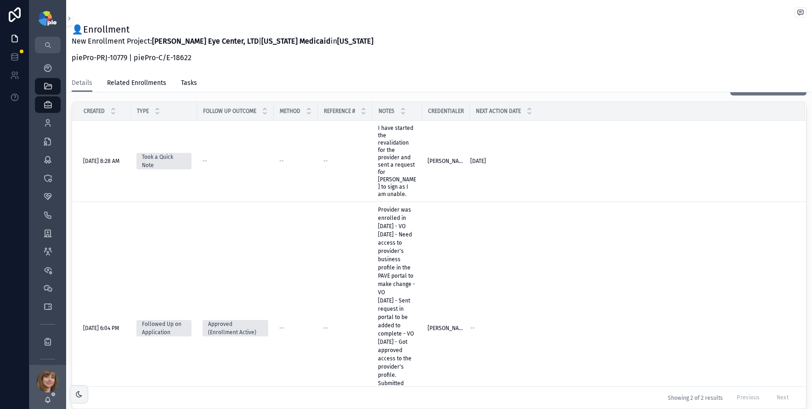
click at [301, 78] on div "Details Related Enrollments Tasks" at bounding box center [439, 82] width 734 height 17
click at [46, 121] on icon "scrollable content" at bounding box center [47, 122] width 9 height 9
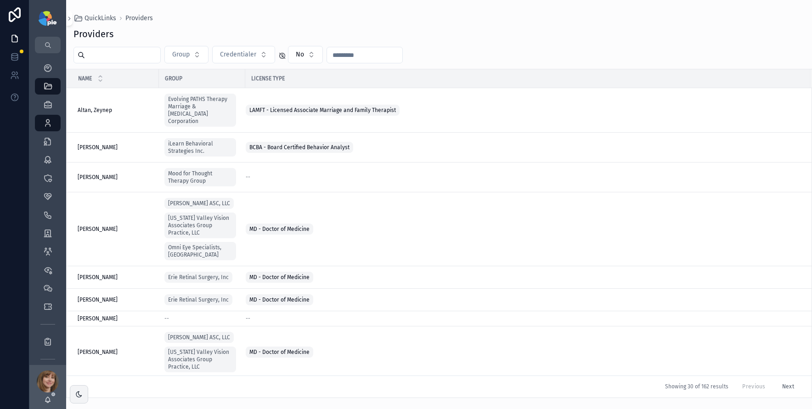
click at [131, 57] on input "scrollable content" at bounding box center [122, 55] width 75 height 13
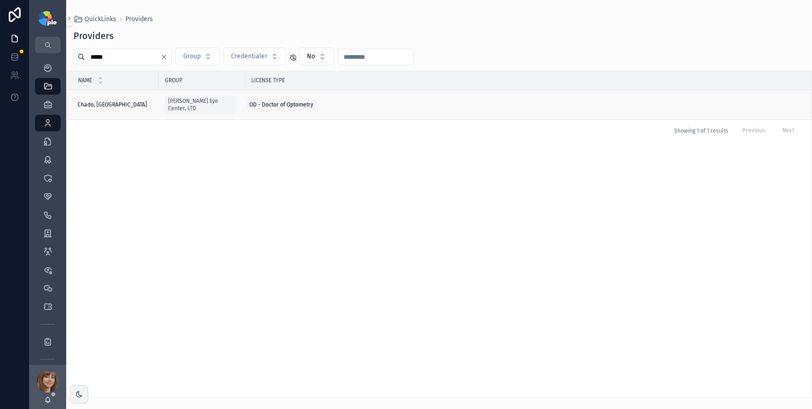
type input "*****"
click at [125, 101] on div "[PERSON_NAME], [PERSON_NAME], [GEOGRAPHIC_DATA]" at bounding box center [116, 104] width 76 height 7
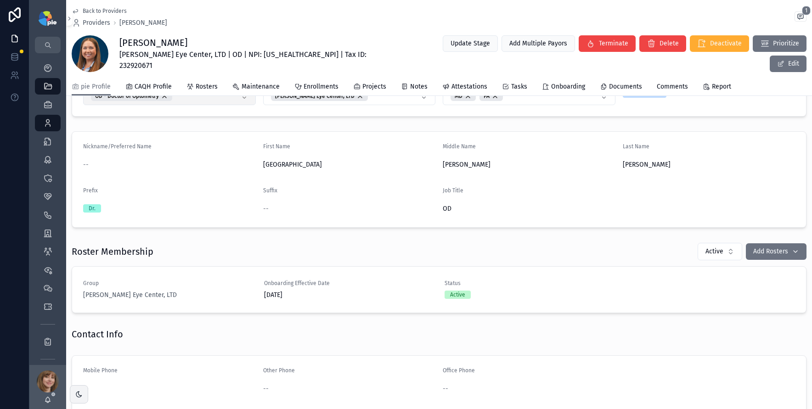
scroll to position [143, 0]
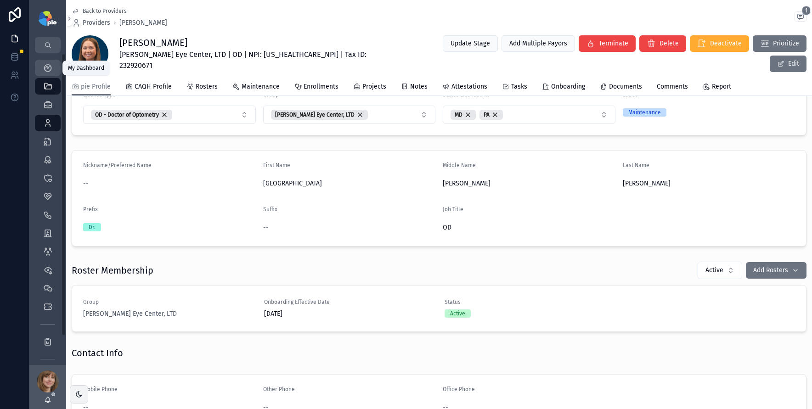
click at [53, 66] on div "My Dashboard" at bounding box center [47, 68] width 15 height 15
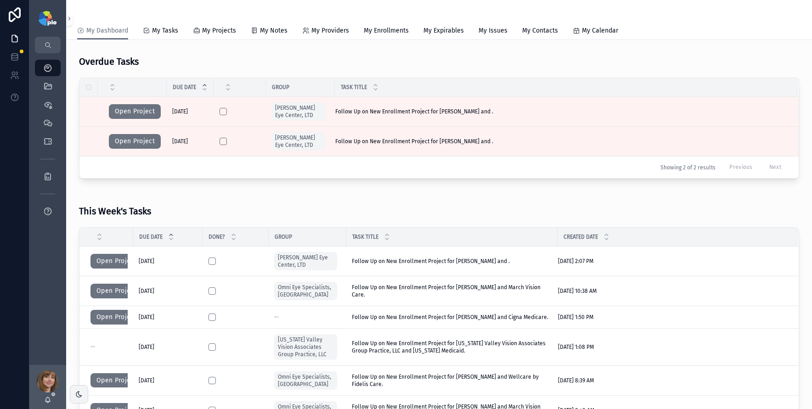
scroll to position [67, 0]
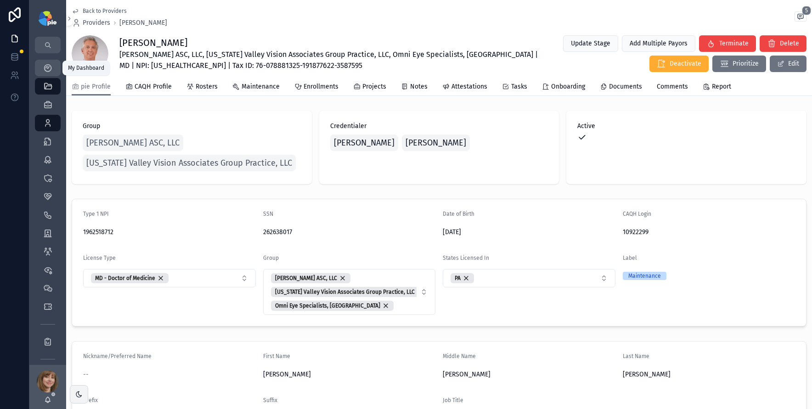
click at [51, 63] on icon "scrollable content" at bounding box center [47, 67] width 9 height 9
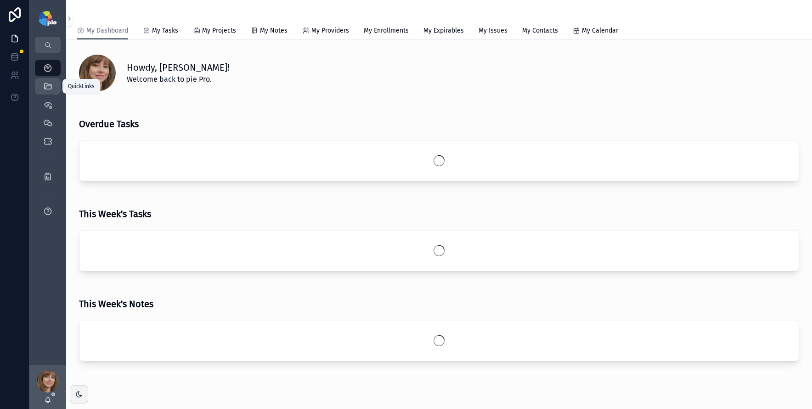
click at [48, 85] on icon "scrollable content" at bounding box center [47, 86] width 9 height 9
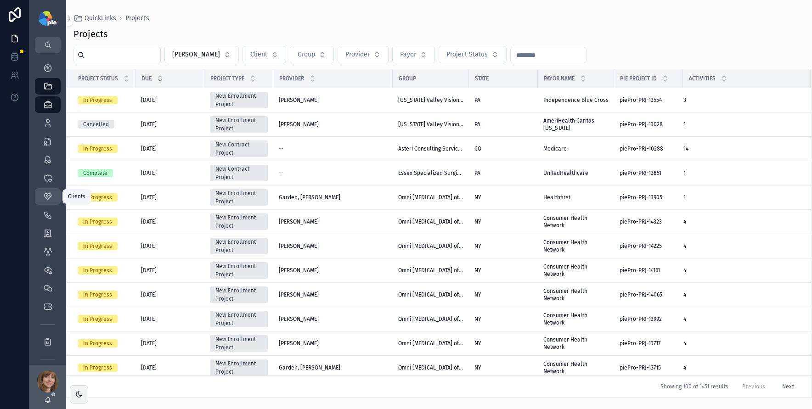
click at [49, 194] on icon "scrollable content" at bounding box center [47, 196] width 9 height 9
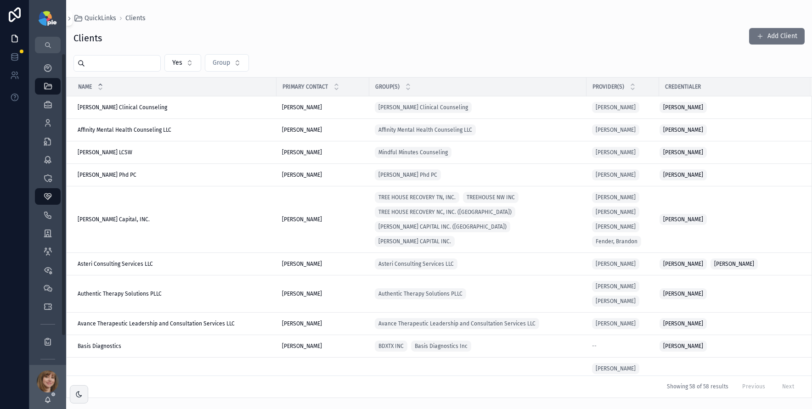
click at [126, 62] on input "scrollable content" at bounding box center [122, 63] width 75 height 13
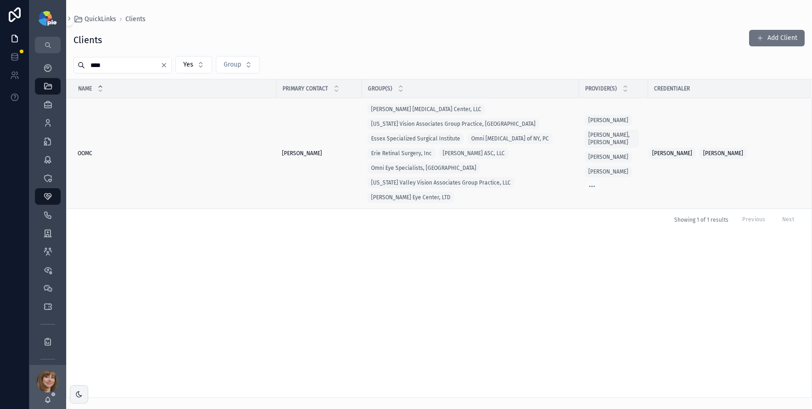
type input "****"
click at [136, 150] on div "OOMC OOMC" at bounding box center [174, 153] width 193 height 7
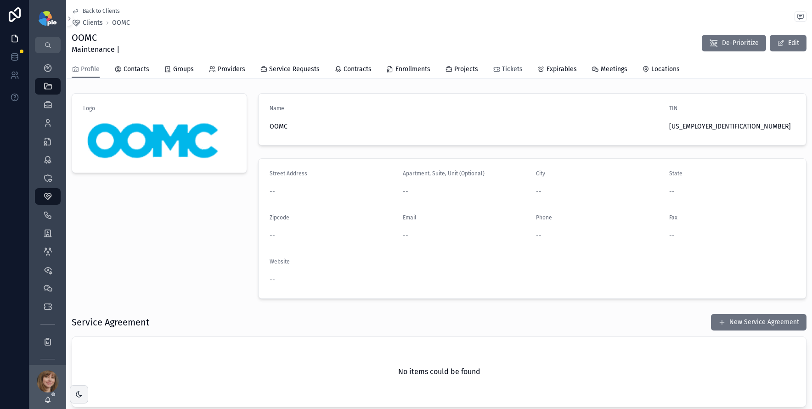
click at [506, 70] on span "Tickets" at bounding box center [512, 69] width 21 height 9
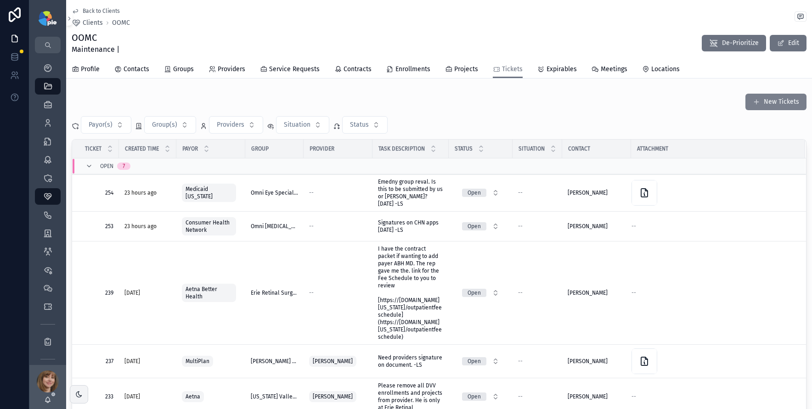
click at [772, 104] on button "New Tickets" at bounding box center [775, 102] width 61 height 17
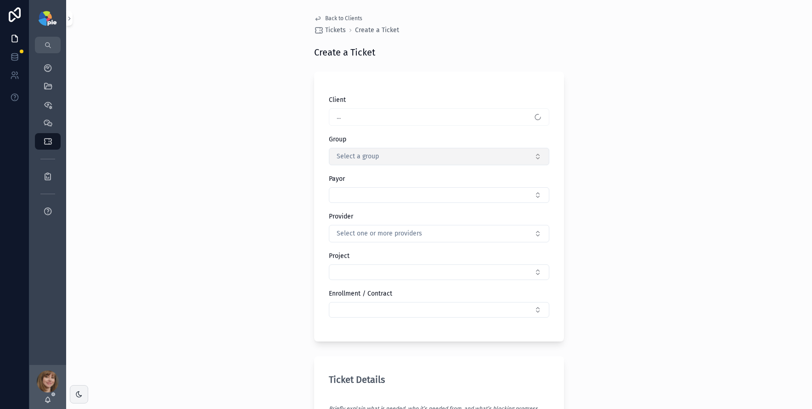
click at [366, 154] on span "Select a group" at bounding box center [357, 156] width 42 height 9
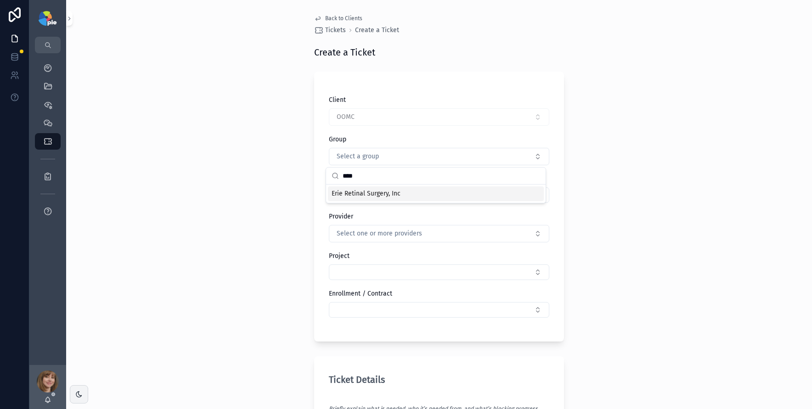
type input "****"
click at [365, 190] on span "Erie Retinal Surgery, Inc" at bounding box center [365, 193] width 69 height 9
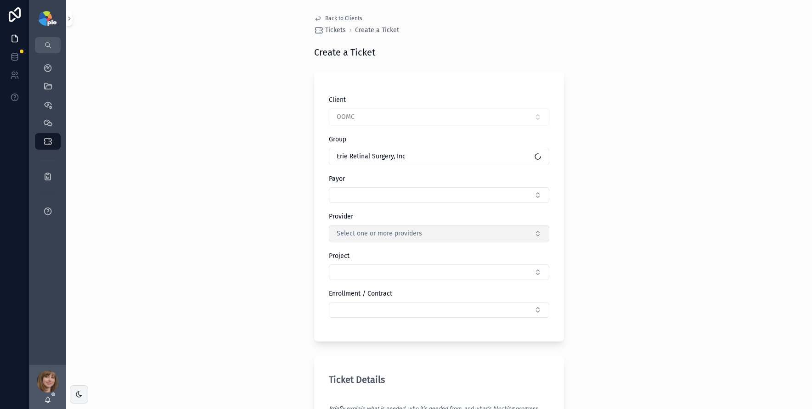
click at [371, 230] on span "Select one or more providers" at bounding box center [378, 233] width 85 height 9
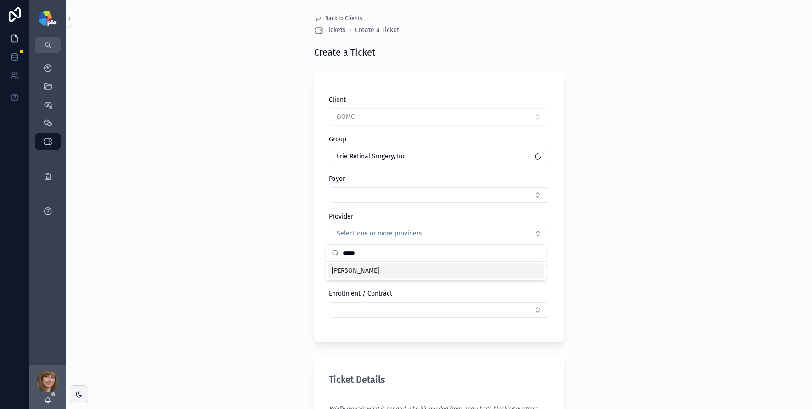
type input "*****"
click at [376, 275] on div "[PERSON_NAME]" at bounding box center [436, 270] width 216 height 15
click at [282, 284] on div "Back to Clients Tickets Create a Ticket Create a Ticket Client OOMC Group Erie …" at bounding box center [438, 204] width 745 height 409
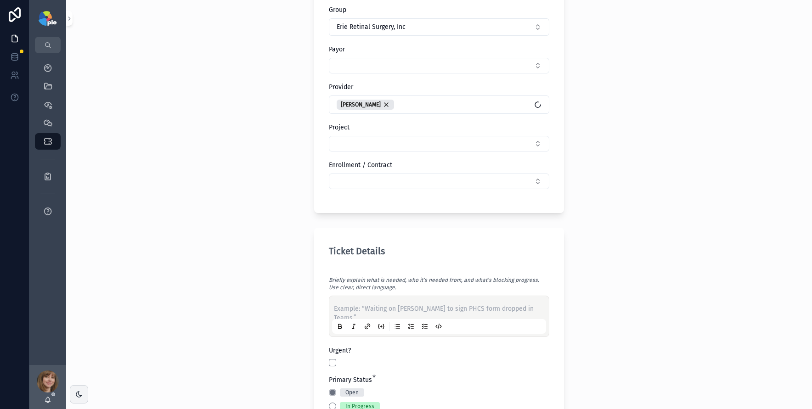
scroll to position [135, 0]
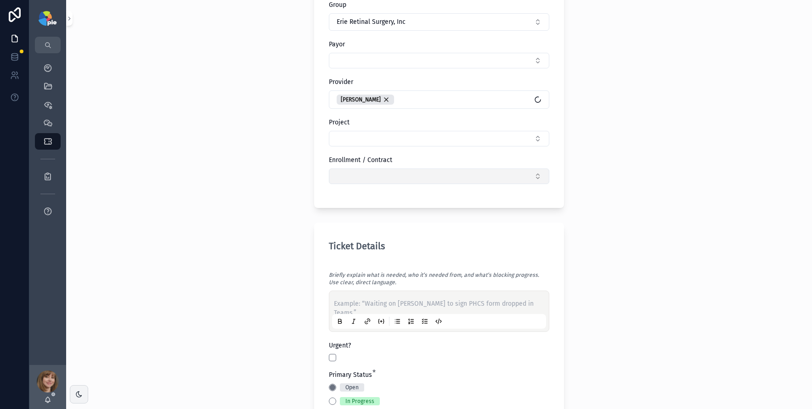
click at [346, 175] on button "Select Button" at bounding box center [439, 176] width 220 height 16
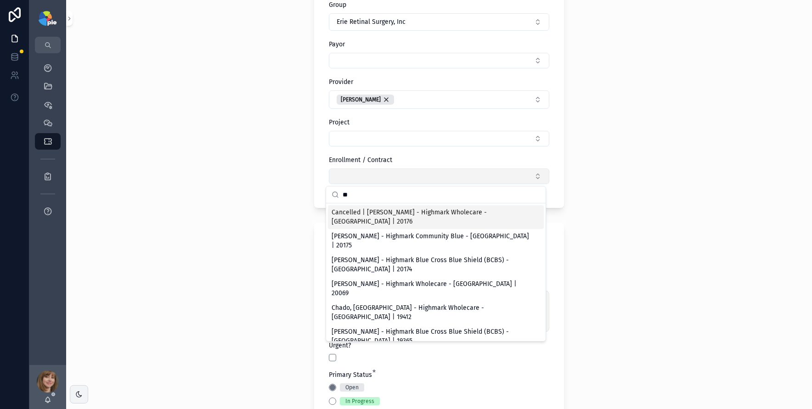
type input "*"
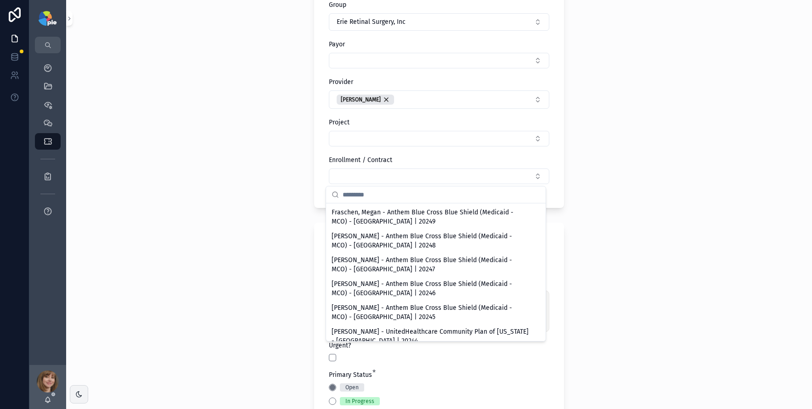
click at [276, 163] on div "Back to Clients Tickets Create a Ticket Create a Ticket Client OOMC Group Erie …" at bounding box center [438, 69] width 745 height 409
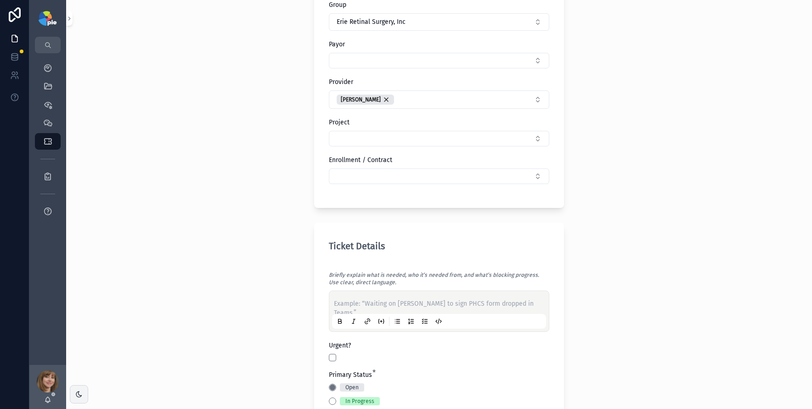
click at [341, 304] on p "scrollable content" at bounding box center [441, 303] width 214 height 9
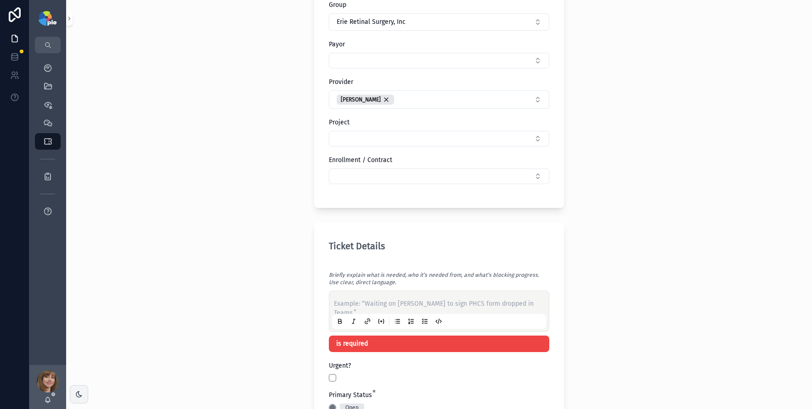
click at [334, 299] on p "scrollable content" at bounding box center [441, 303] width 214 height 9
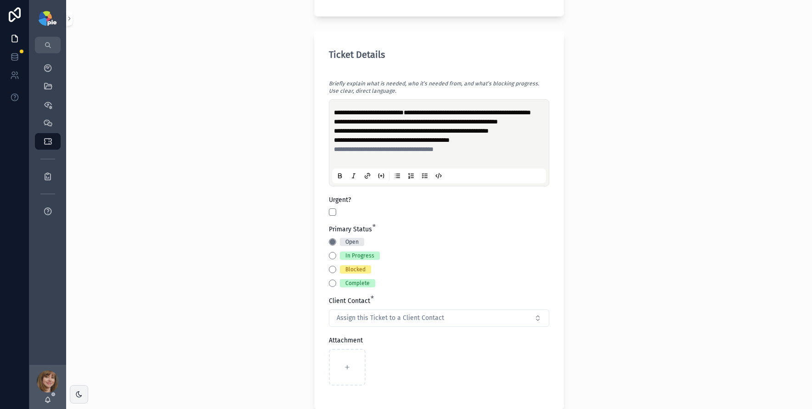
scroll to position [353, 0]
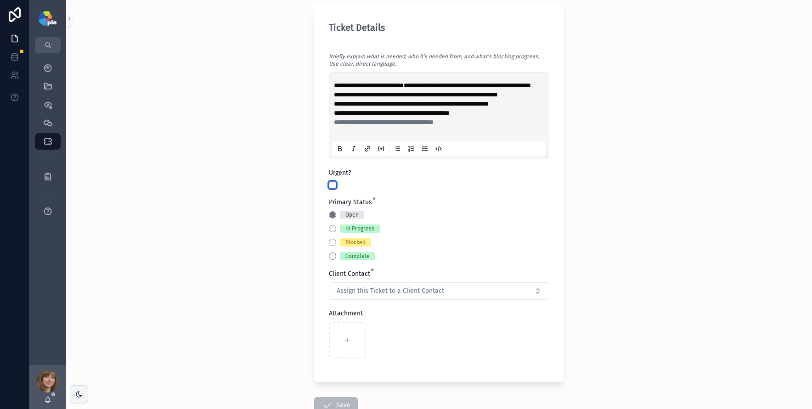
click at [331, 189] on button "scrollable content" at bounding box center [332, 184] width 7 height 7
click at [331, 246] on button "Blocked" at bounding box center [332, 242] width 7 height 7
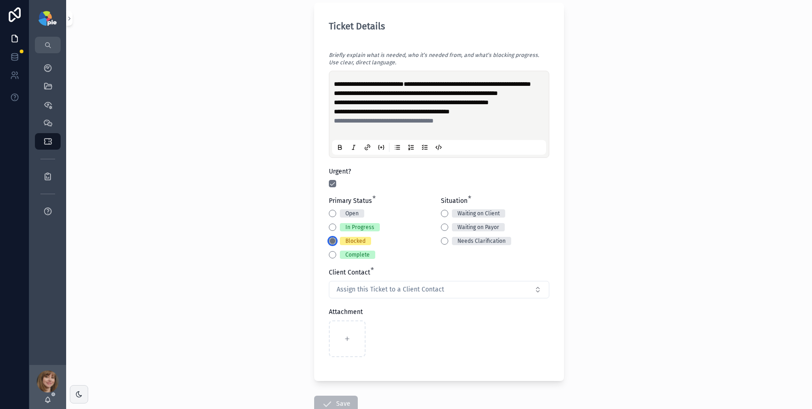
scroll to position [357, 0]
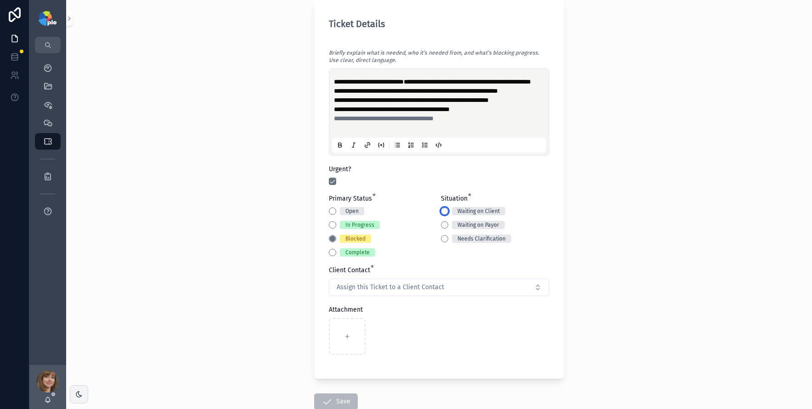
click at [441, 215] on button "Waiting on Client" at bounding box center [444, 210] width 7 height 7
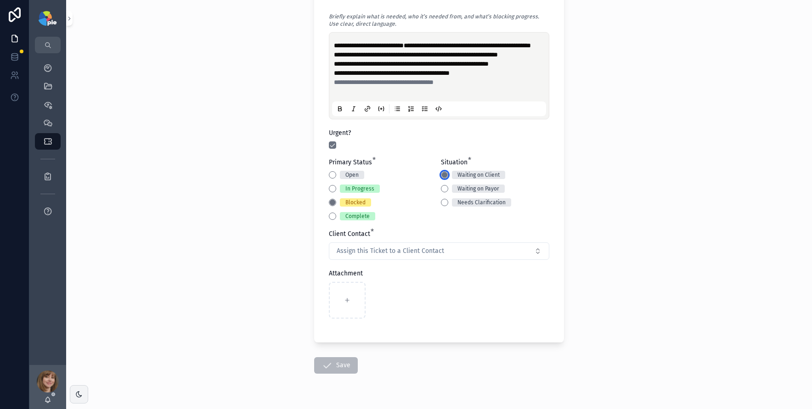
scroll to position [422, 0]
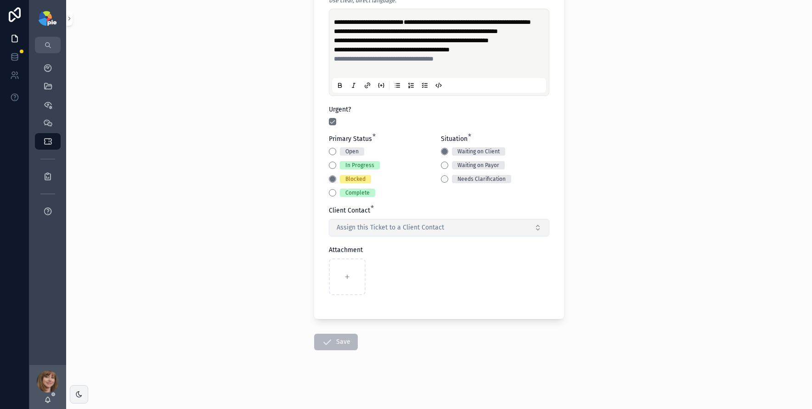
click at [383, 232] on span "Assign this Ticket to a Client Contact" at bounding box center [389, 227] width 107 height 9
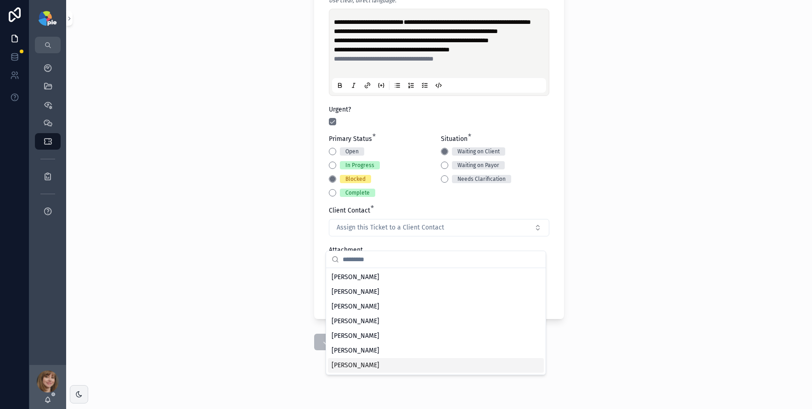
click at [375, 363] on span "Yesenia Ramos" at bounding box center [355, 365] width 48 height 9
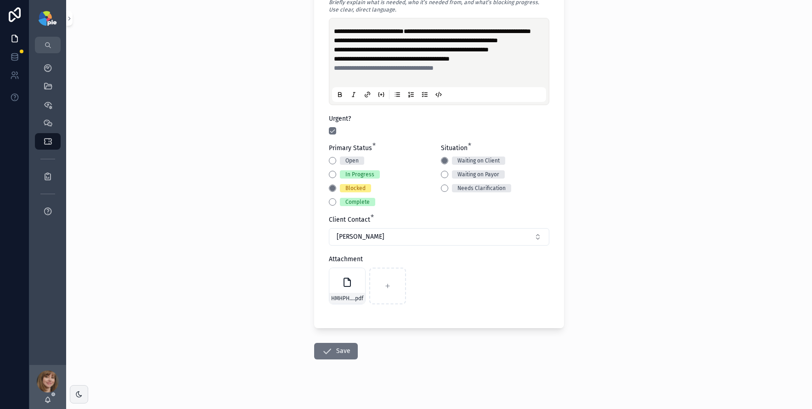
scroll to position [433, 0]
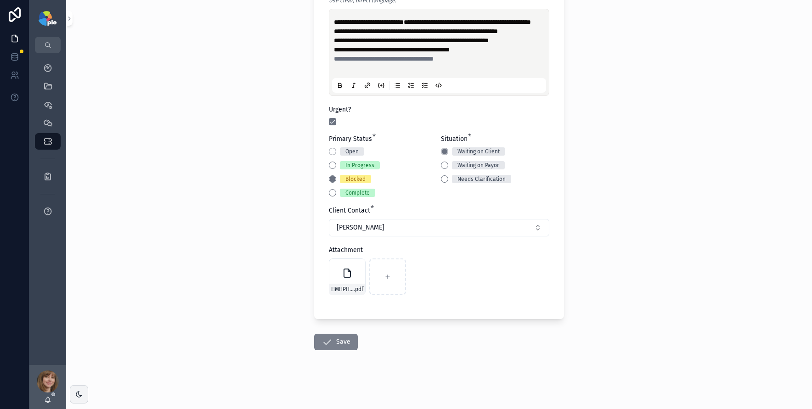
click at [330, 341] on button "Save" at bounding box center [336, 342] width 44 height 17
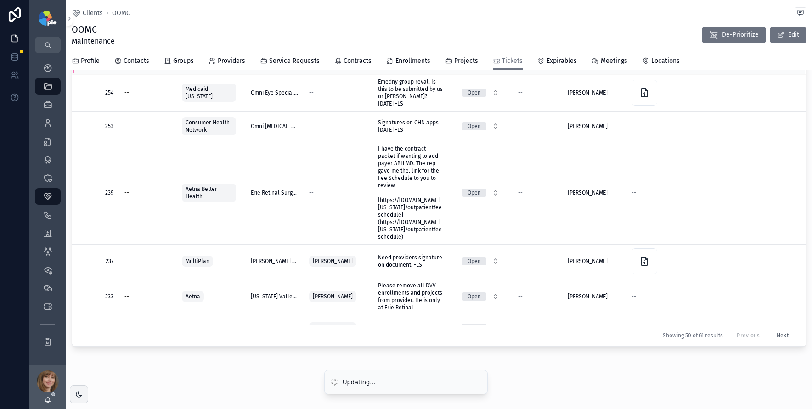
scroll to position [92, 0]
click at [48, 125] on icon "scrollable content" at bounding box center [47, 122] width 9 height 9
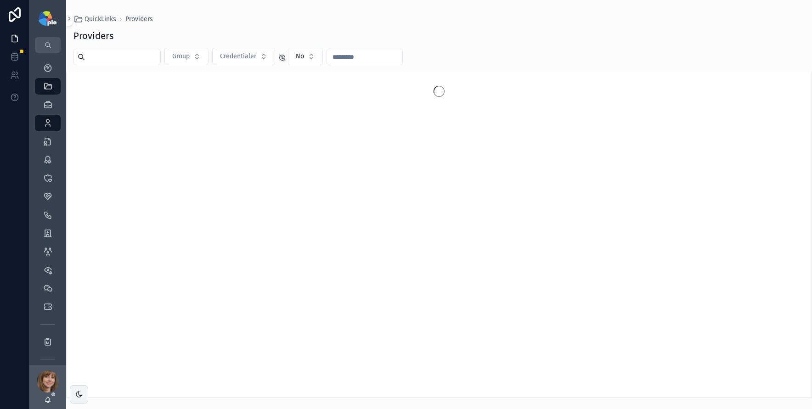
click at [98, 57] on input "scrollable content" at bounding box center [122, 56] width 75 height 13
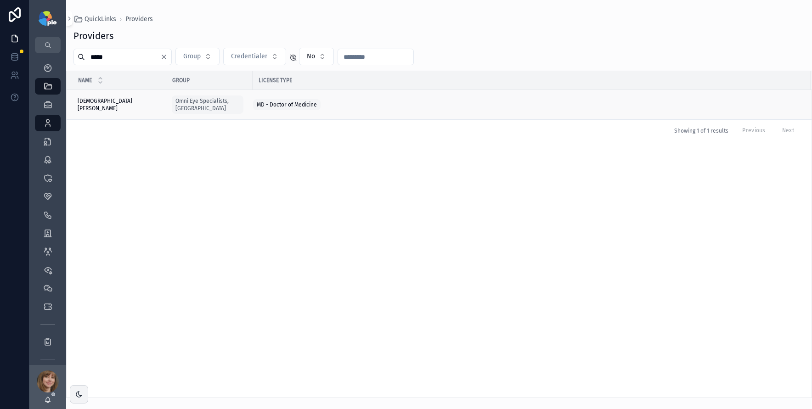
type input "*****"
click at [105, 100] on div "Moses, Eli Moses, Eli" at bounding box center [119, 104] width 83 height 15
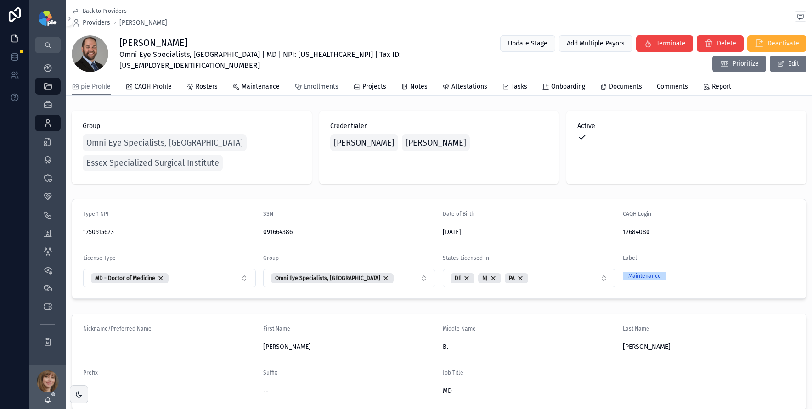
click at [319, 86] on span "Enrollments" at bounding box center [320, 86] width 35 height 9
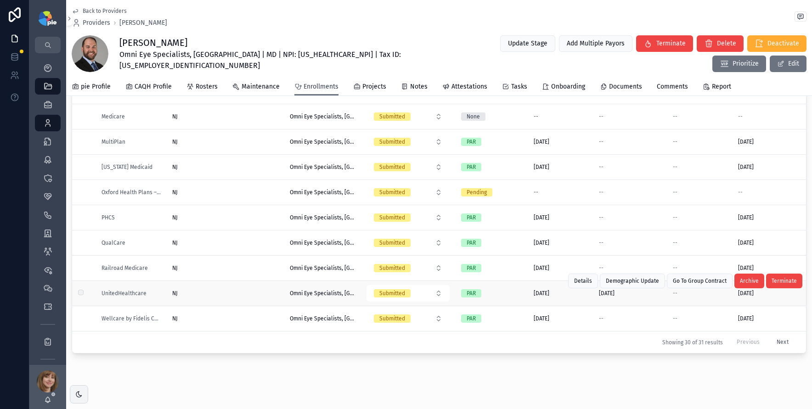
scroll to position [104, 0]
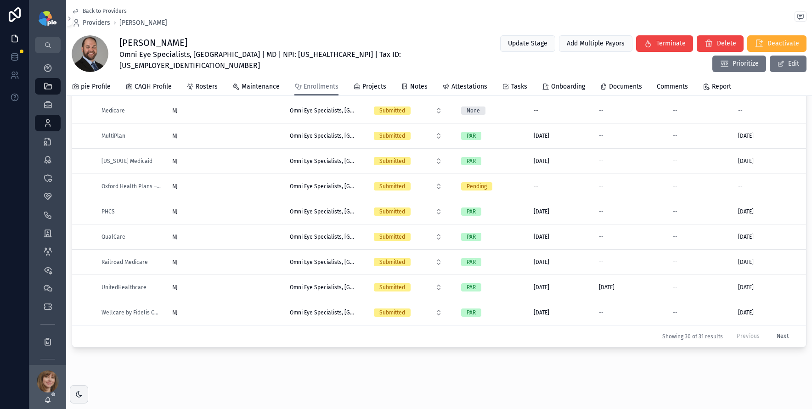
click at [770, 329] on button "Next" at bounding box center [782, 336] width 25 height 14
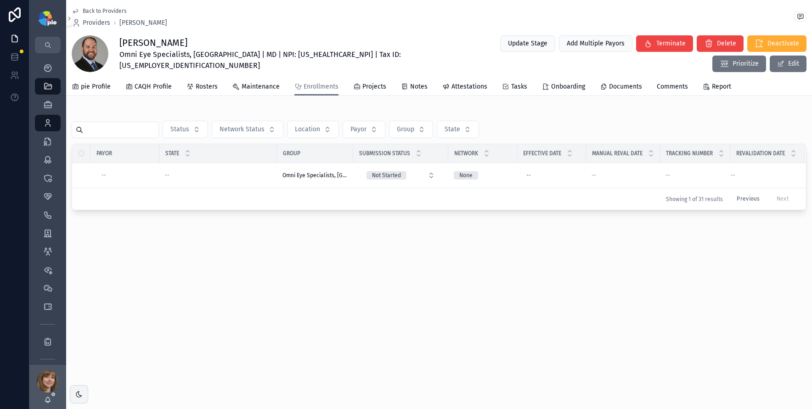
click at [315, 227] on div "Back to Providers Providers Eli Moses Eli Moses Omni Eye Specialists, PA | MD |…" at bounding box center [438, 136] width 745 height 273
click at [289, 254] on div "Back to Providers Providers Eli Moses Eli Moses Omni Eye Specialists, PA | MD |…" at bounding box center [438, 136] width 745 height 273
click at [310, 265] on div "Back to Providers Providers Eli Moses Eli Moses Omni Eye Specialists, PA | MD |…" at bounding box center [438, 136] width 745 height 273
click at [52, 125] on div "Providers 295" at bounding box center [47, 123] width 15 height 15
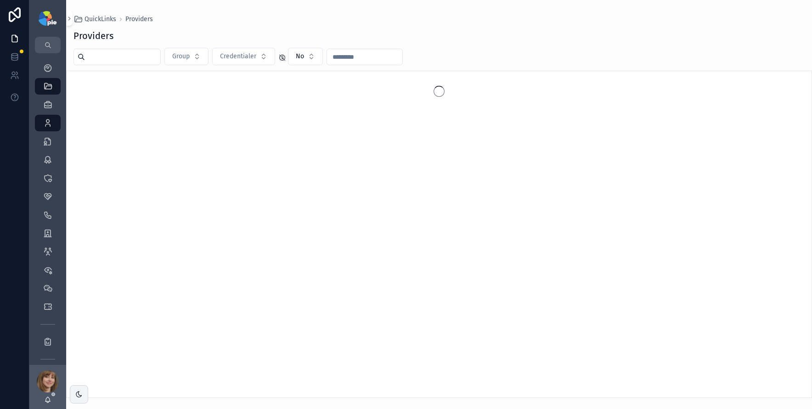
click at [134, 53] on input "text" at bounding box center [122, 56] width 75 height 13
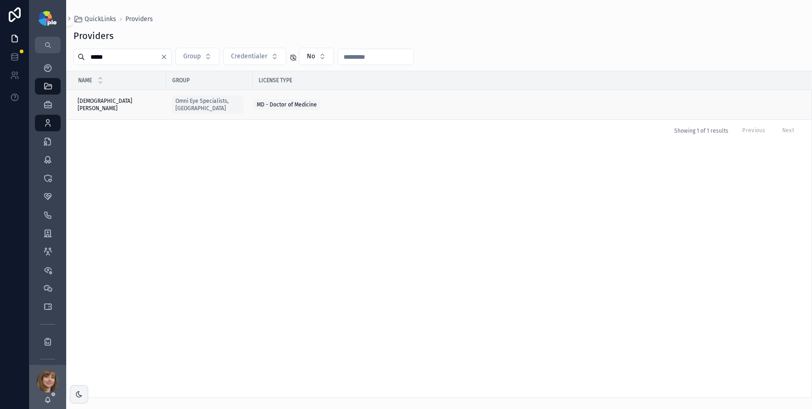
type input "*****"
click at [124, 105] on td "[DEMOGRAPHIC_DATA][PERSON_NAME] [PERSON_NAME]" at bounding box center [117, 105] width 100 height 30
click at [127, 97] on div "[DEMOGRAPHIC_DATA][PERSON_NAME] [PERSON_NAME]" at bounding box center [119, 104] width 83 height 15
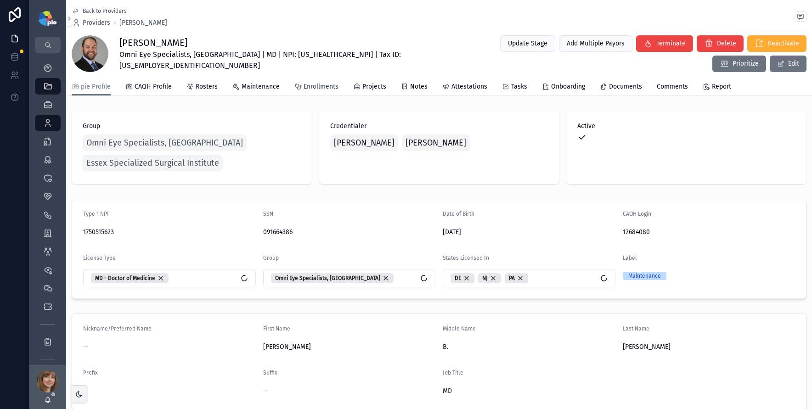
click at [312, 83] on span "Enrollments" at bounding box center [320, 86] width 35 height 9
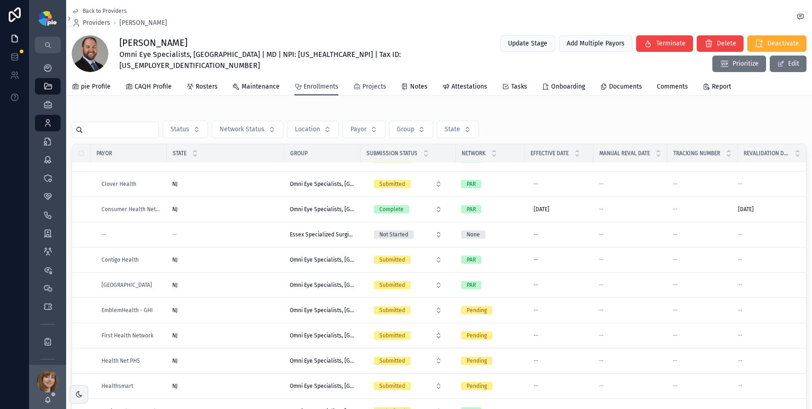
scroll to position [241, 0]
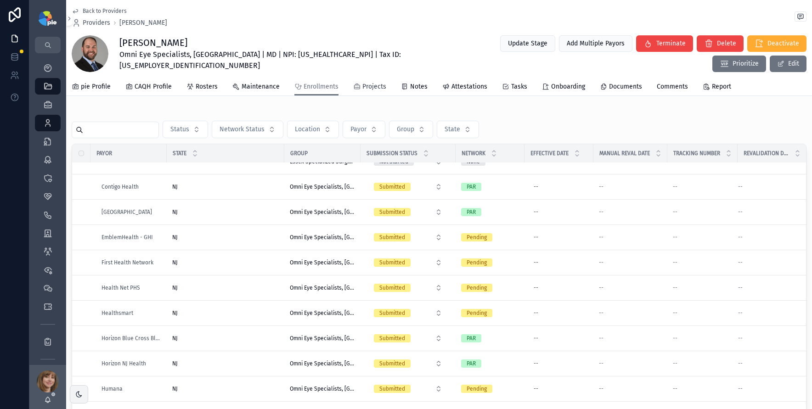
click at [366, 88] on span "Projects" at bounding box center [374, 86] width 24 height 9
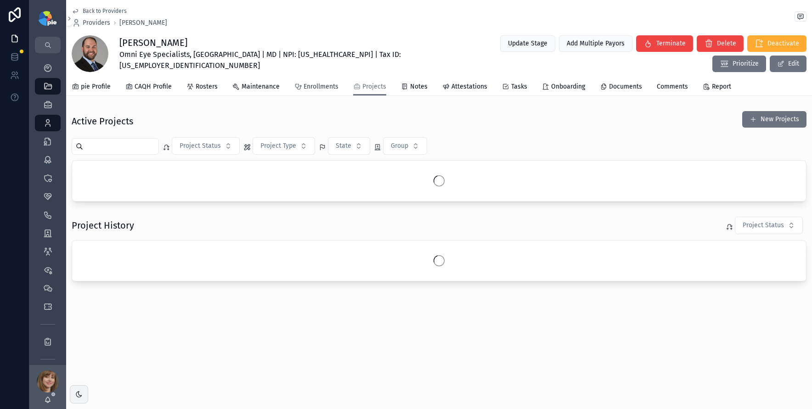
click at [309, 84] on span "Enrollments" at bounding box center [320, 86] width 35 height 9
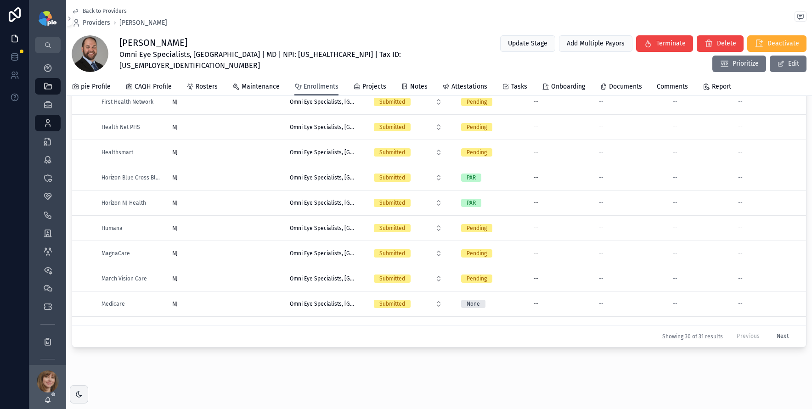
scroll to position [354, 0]
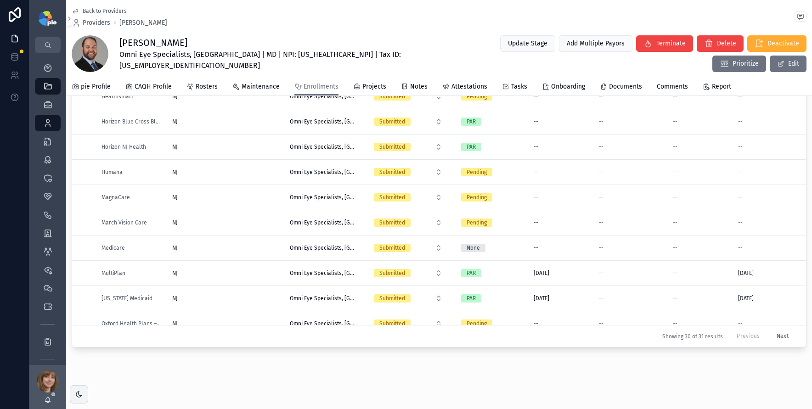
click at [246, 221] on div "NJ [GEOGRAPHIC_DATA]" at bounding box center [225, 222] width 106 height 7
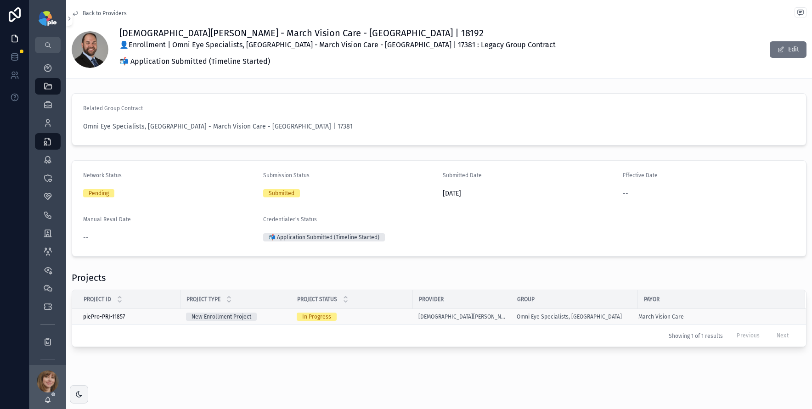
click at [387, 318] on div "In Progress" at bounding box center [352, 317] width 111 height 8
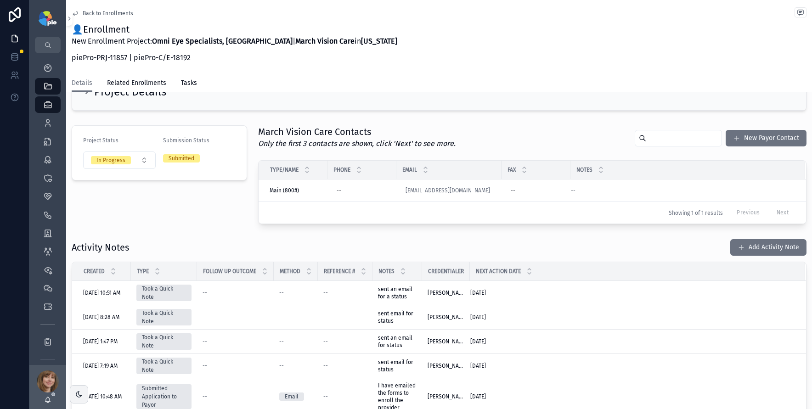
scroll to position [40, 0]
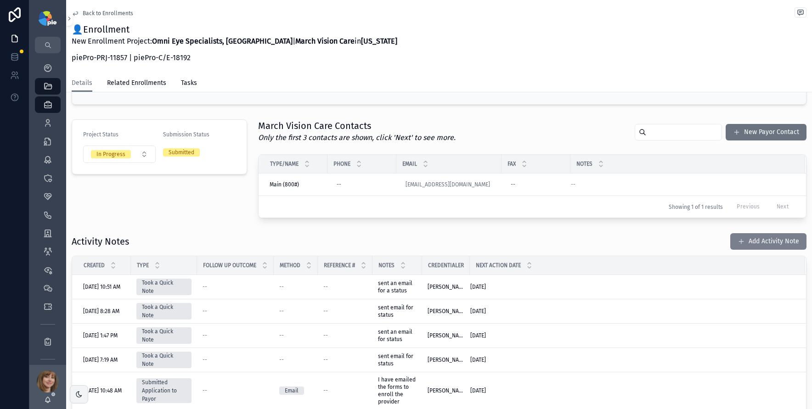
click at [755, 249] on button "Add Activity Note" at bounding box center [768, 241] width 76 height 17
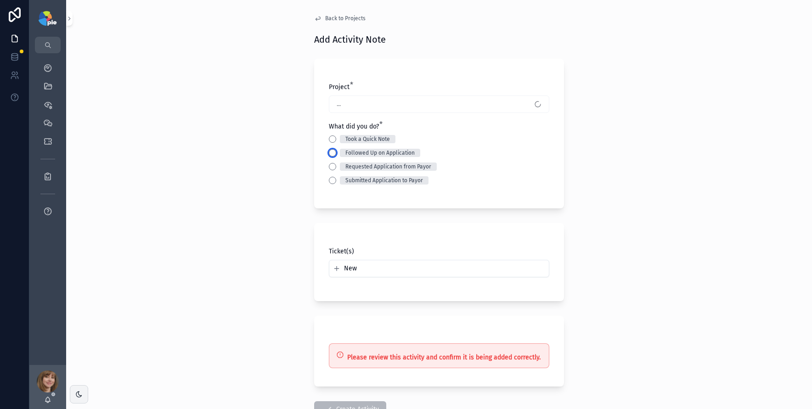
click at [332, 154] on button "Followed Up on Application" at bounding box center [332, 152] width 7 height 7
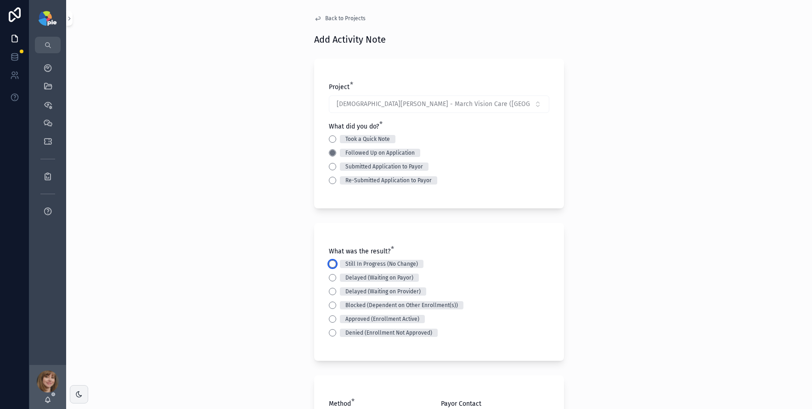
click at [329, 265] on button "Still In Progress (No Change)" at bounding box center [332, 263] width 7 height 7
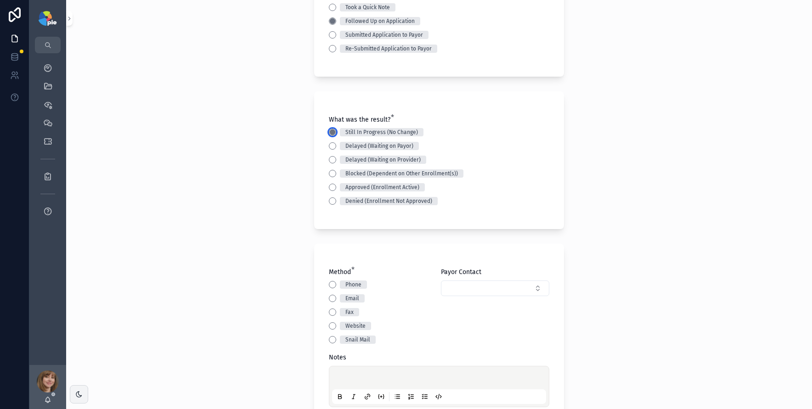
scroll to position [168, 0]
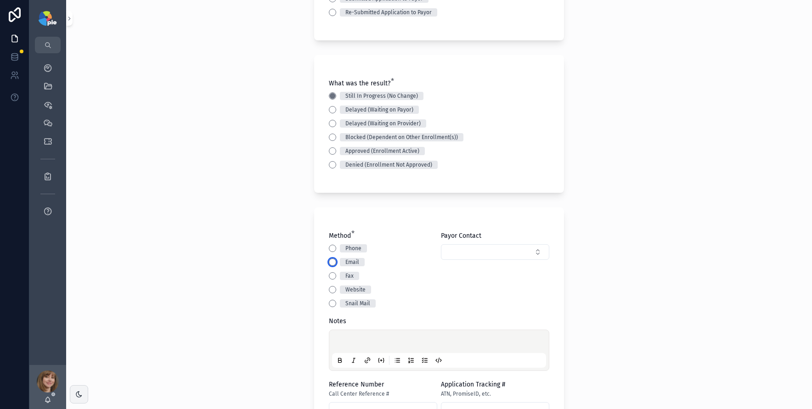
click at [329, 263] on button "Email" at bounding box center [332, 261] width 7 height 7
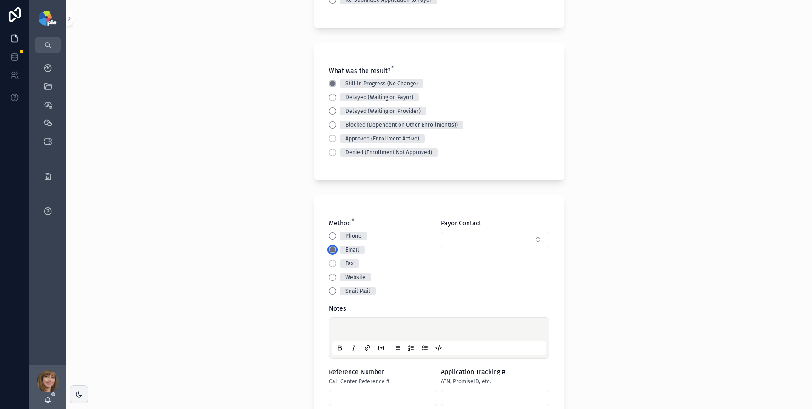
scroll to position [185, 0]
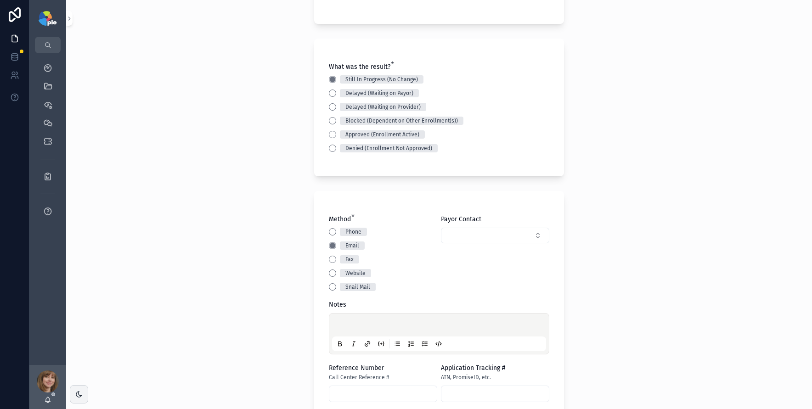
click at [342, 326] on p at bounding box center [441, 326] width 214 height 9
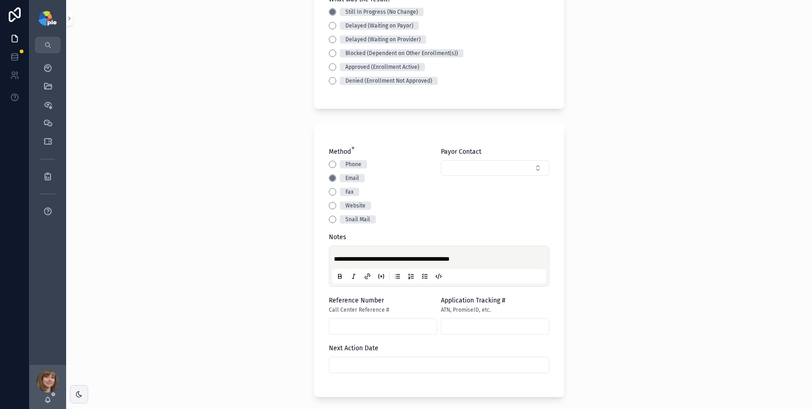
scroll to position [292, 0]
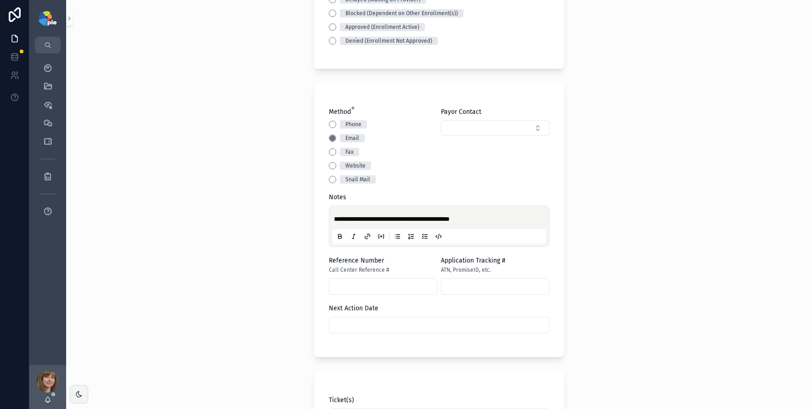
click at [354, 323] on input "text" at bounding box center [438, 325] width 219 height 13
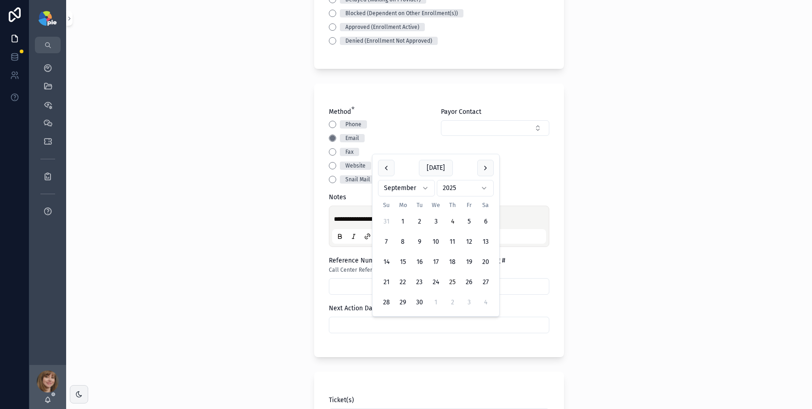
click at [452, 280] on button "25" at bounding box center [452, 282] width 17 height 17
type input "*********"
click at [228, 270] on div "**********" at bounding box center [438, 204] width 745 height 409
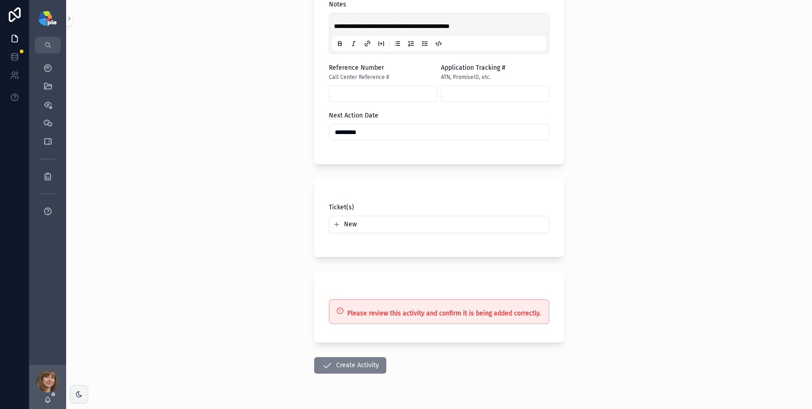
scroll to position [487, 0]
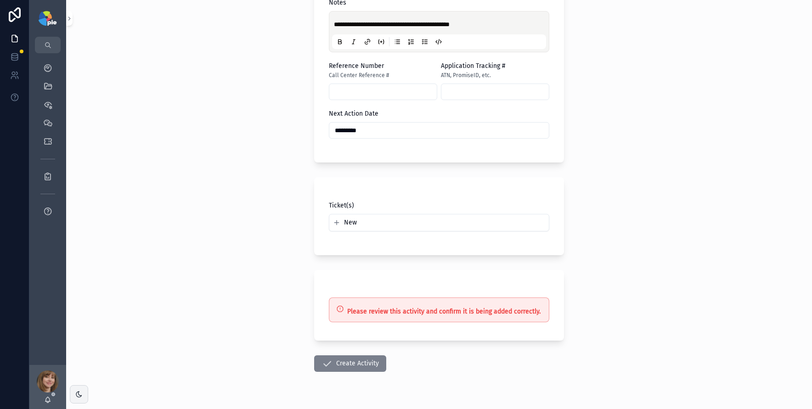
click at [335, 365] on button "Create Activity" at bounding box center [350, 363] width 72 height 17
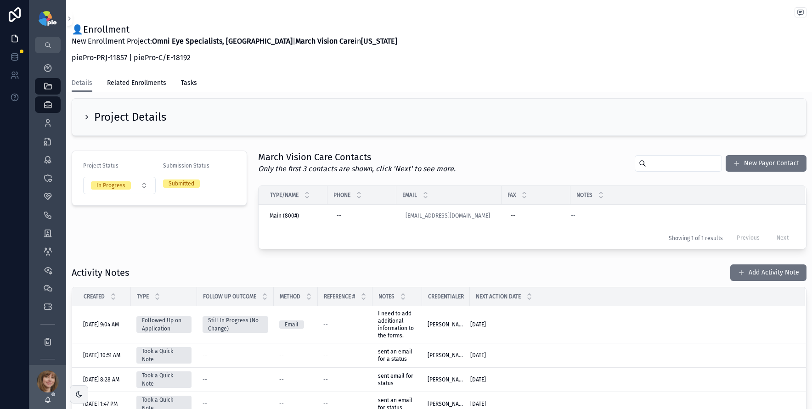
scroll to position [7, 0]
